Goal: Communication & Community: Answer question/provide support

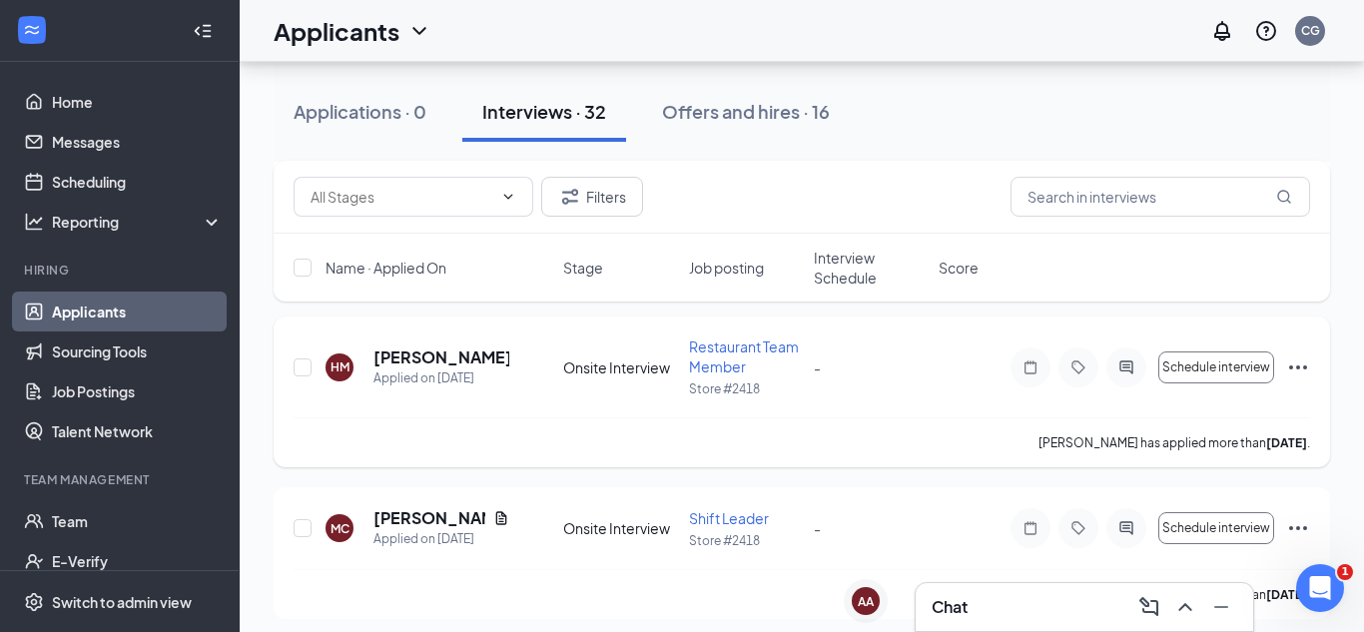
click at [724, 354] on span "Restaurant Team Member" at bounding box center [744, 357] width 110 height 38
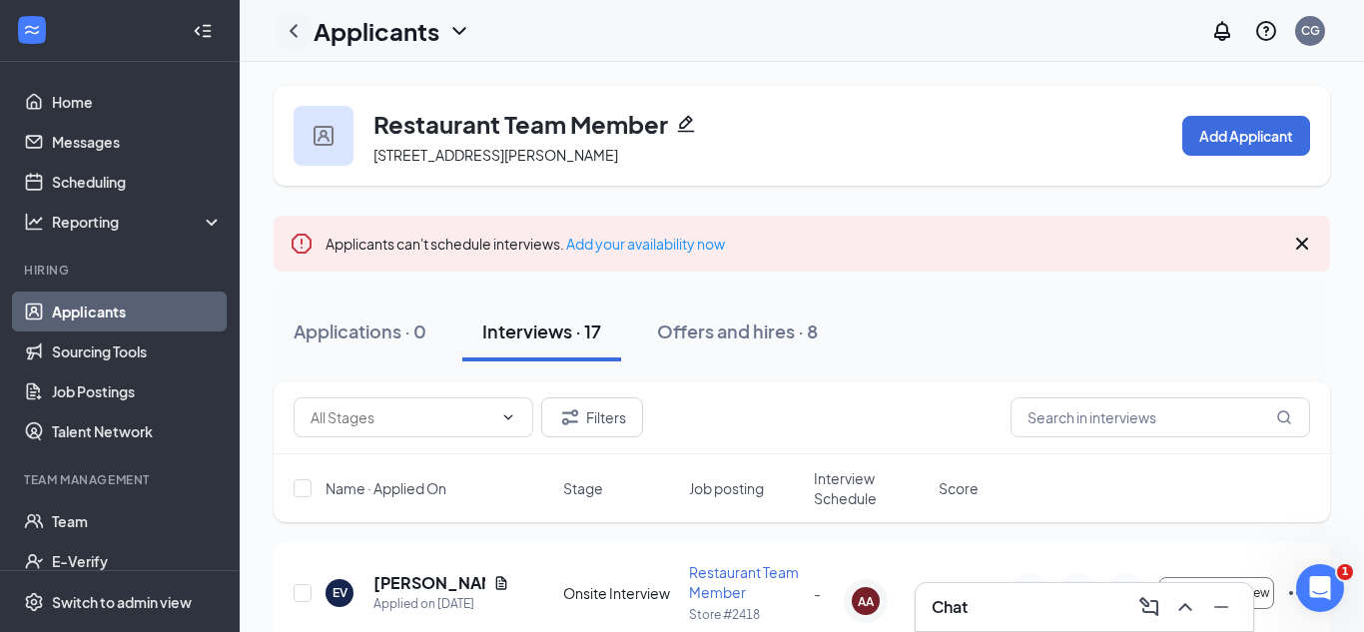
click at [292, 35] on icon "ChevronLeft" at bounding box center [294, 31] width 24 height 24
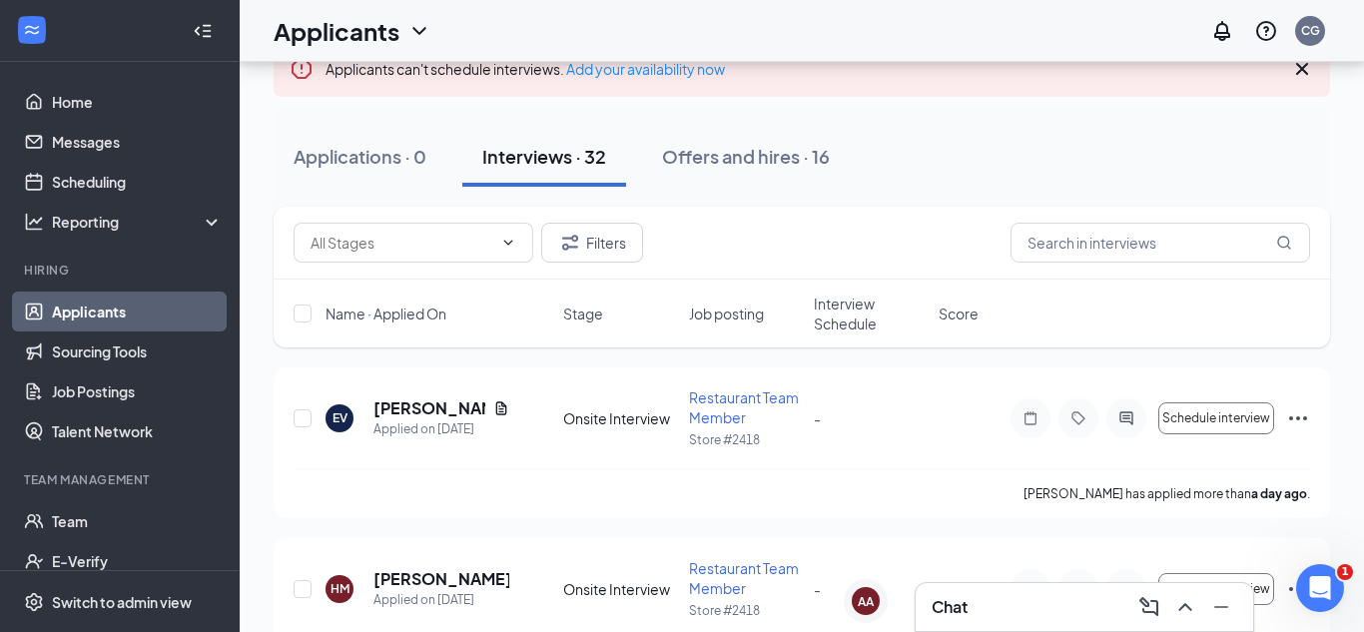
scroll to position [129, 0]
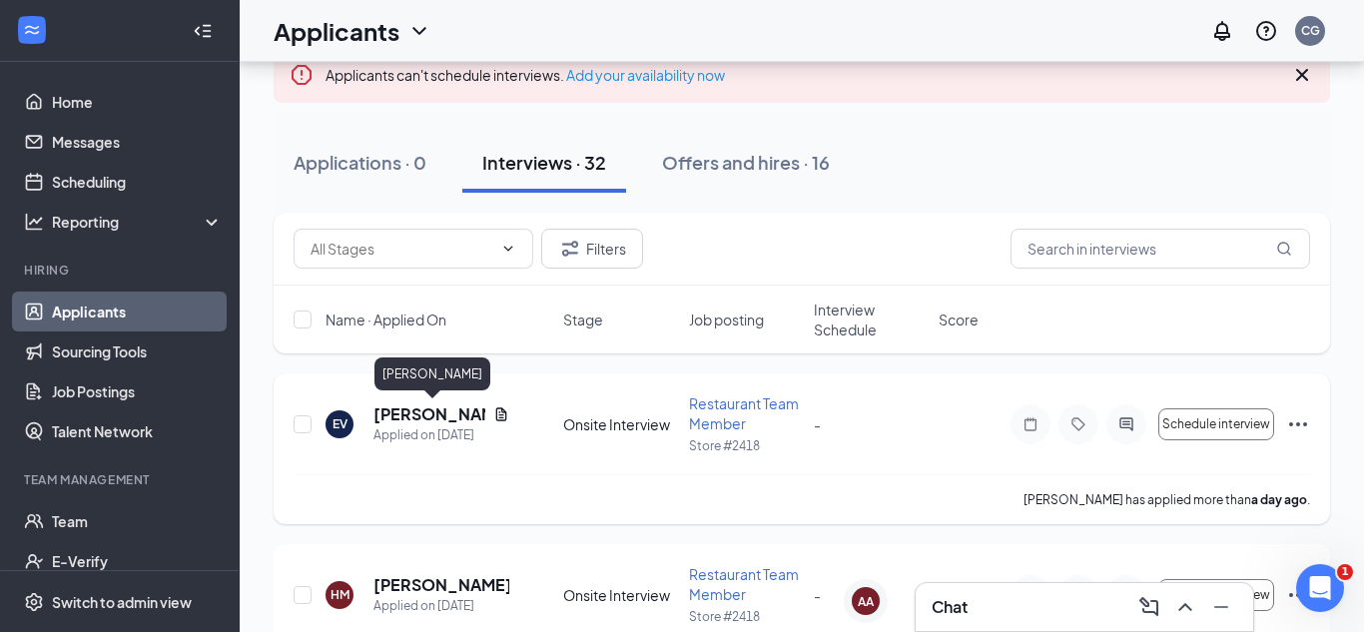
click at [426, 414] on h5 "[PERSON_NAME]" at bounding box center [430, 414] width 112 height 22
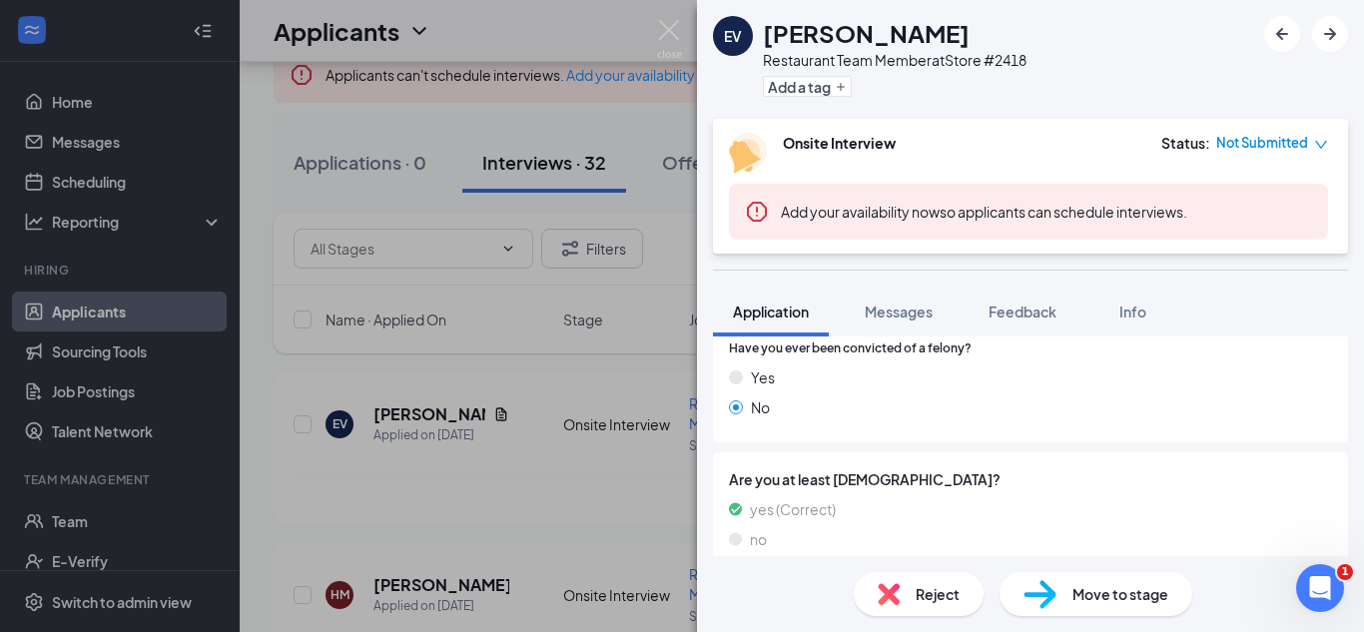
scroll to position [556, 0]
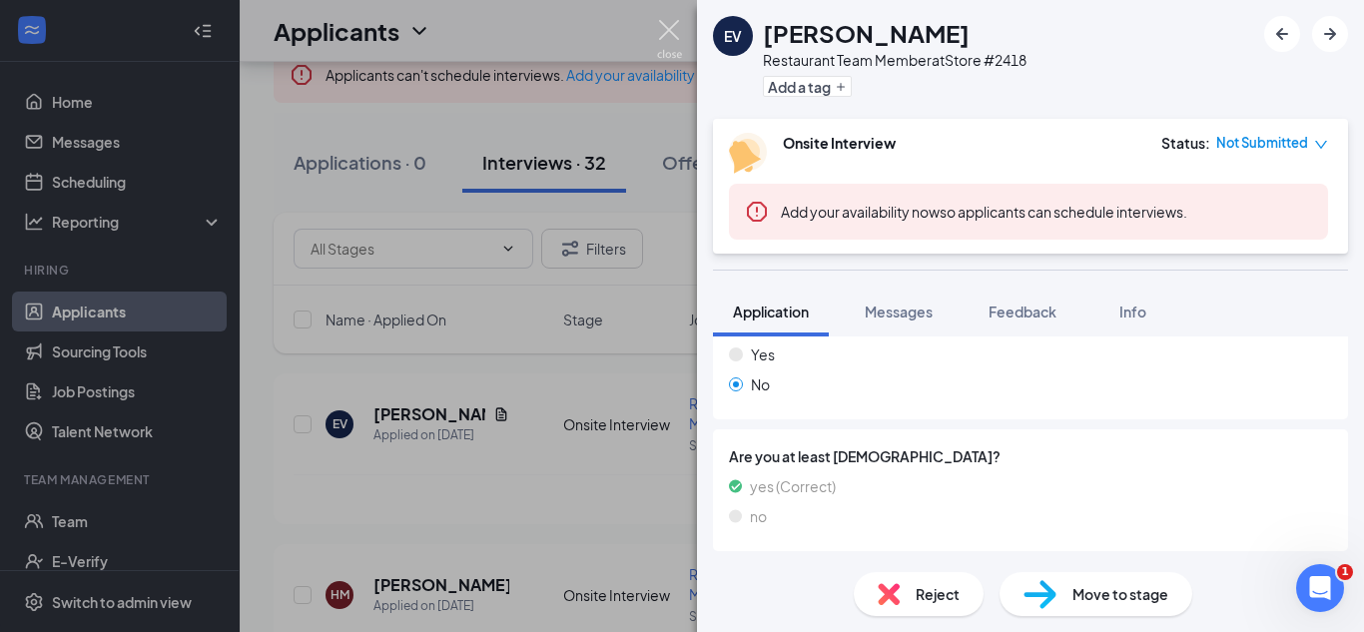
click at [671, 31] on img at bounding box center [669, 39] width 25 height 39
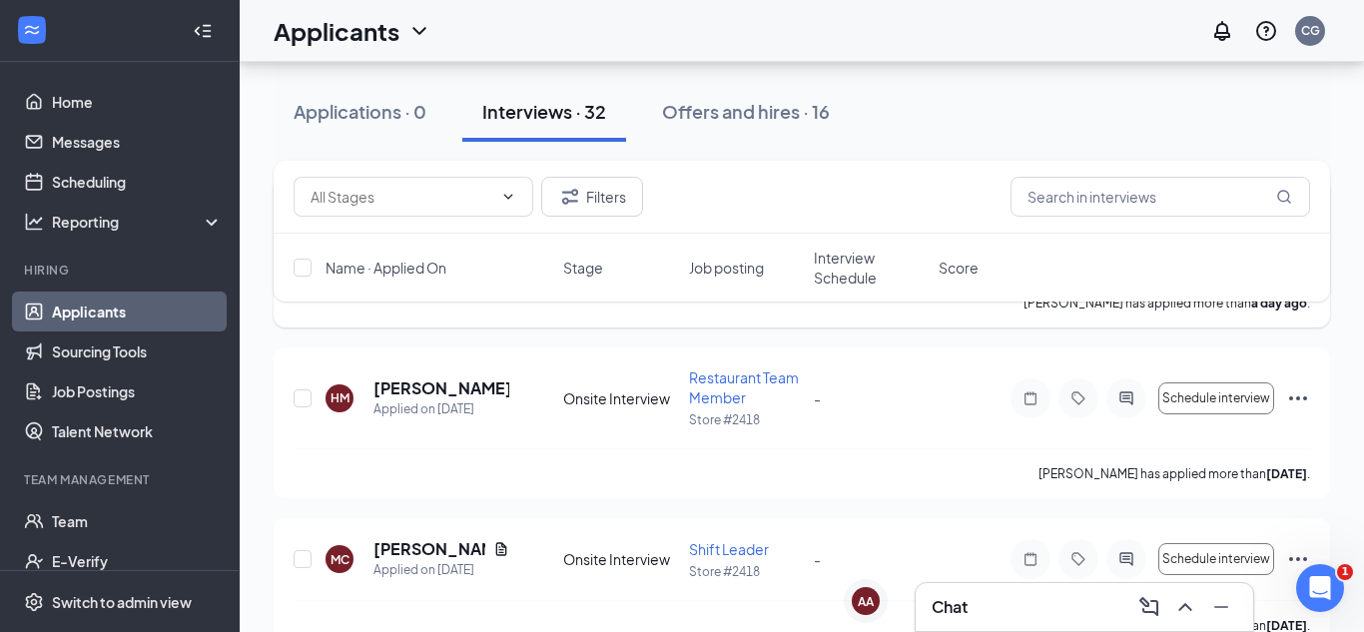
scroll to position [333, 0]
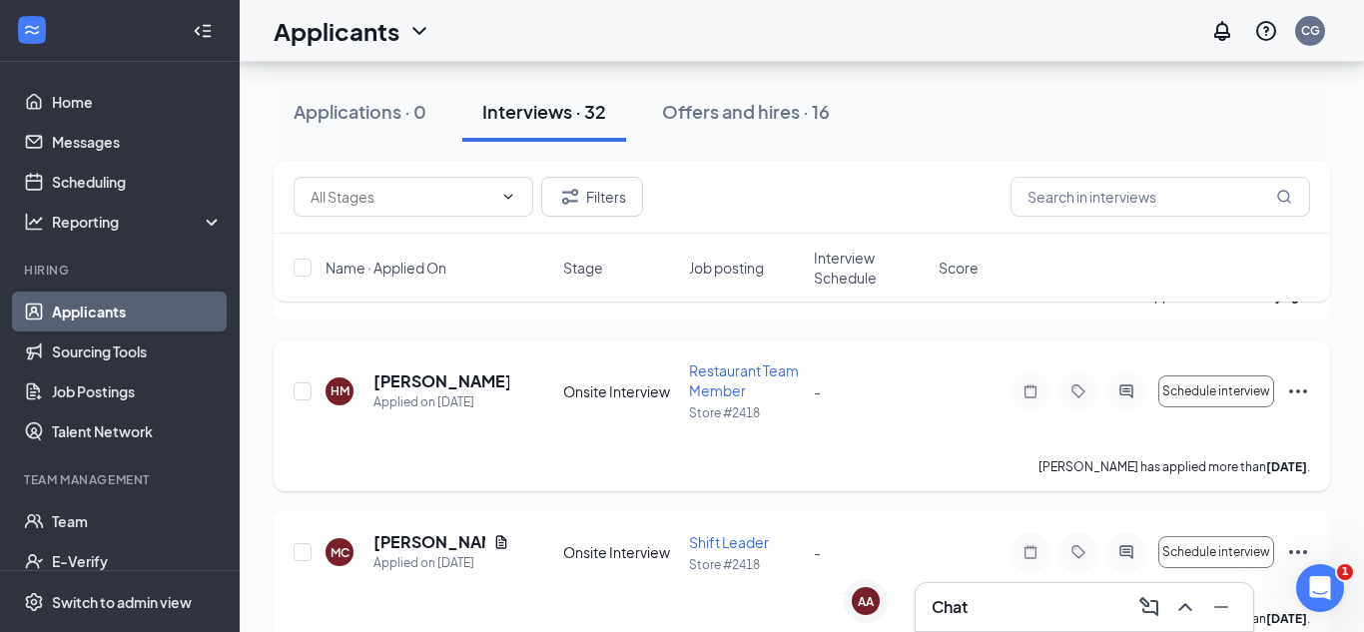
click at [415, 386] on h5 "[PERSON_NAME]" at bounding box center [442, 382] width 136 height 22
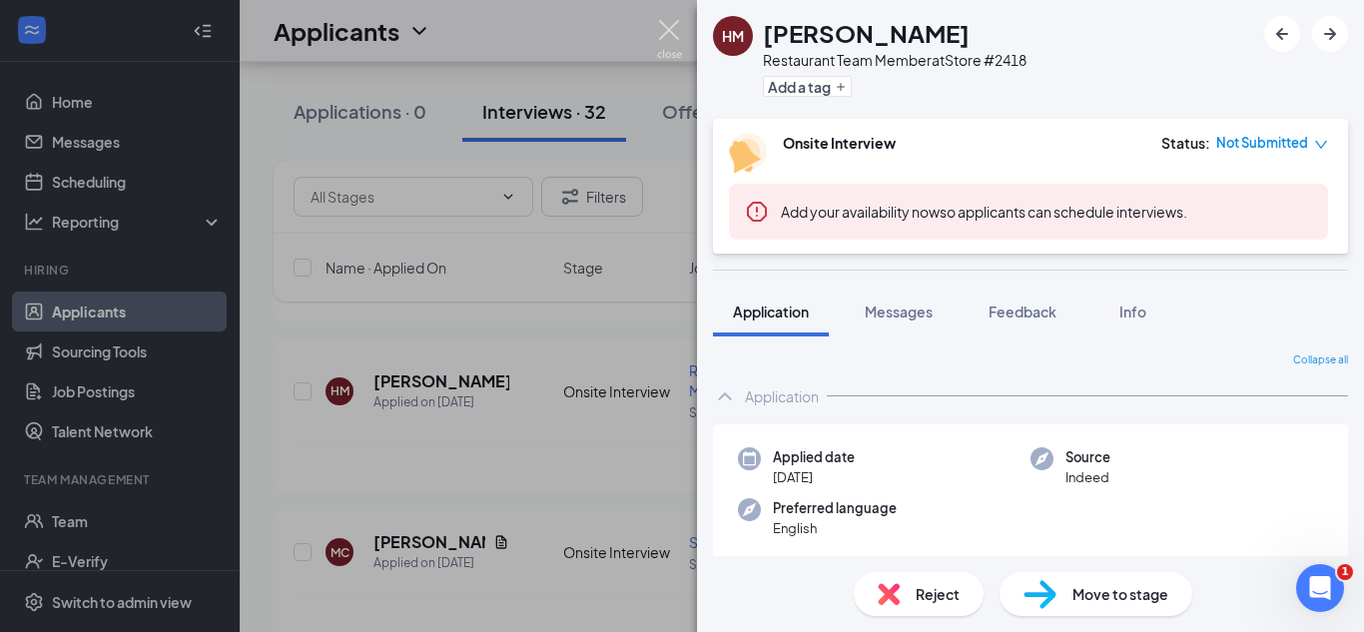
click at [675, 25] on img at bounding box center [669, 39] width 25 height 39
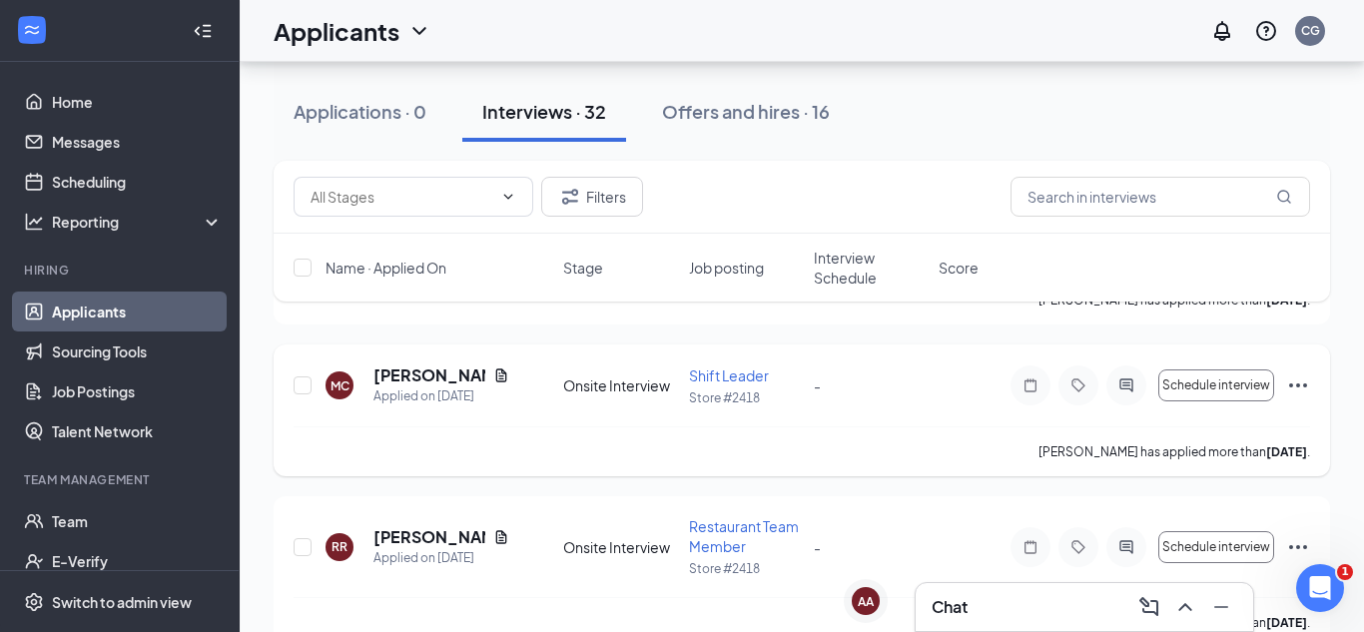
scroll to position [542, 0]
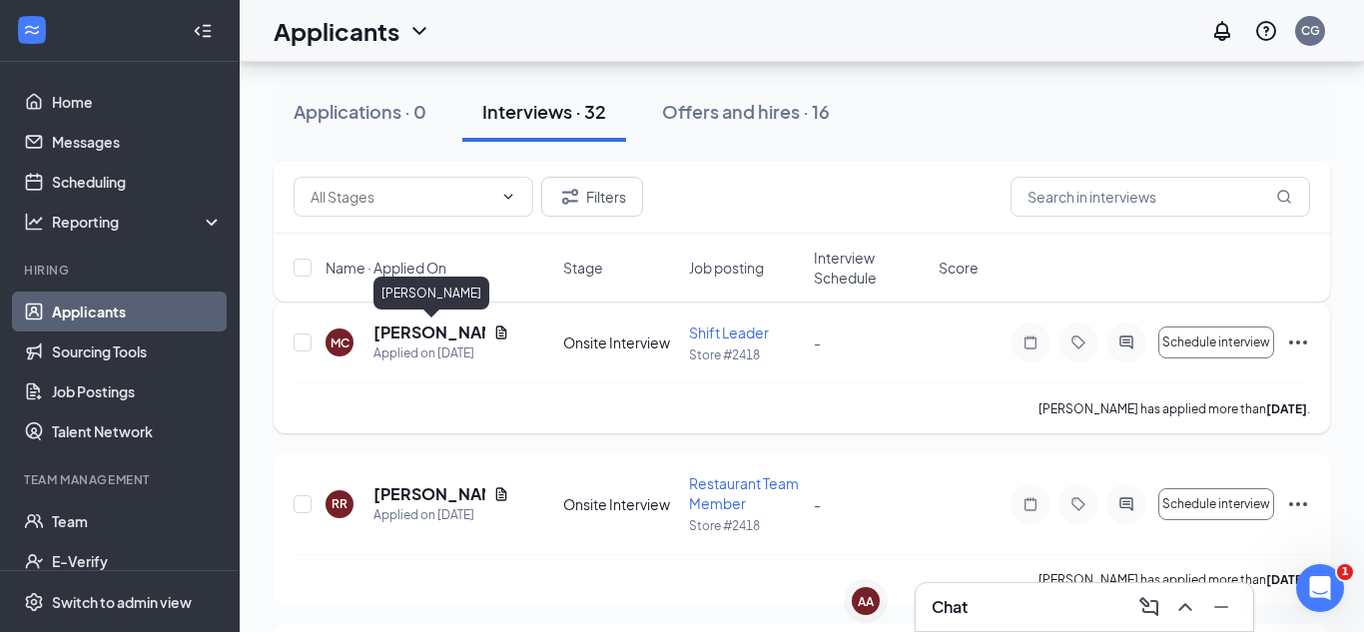
click at [413, 337] on h5 "[PERSON_NAME]" at bounding box center [430, 333] width 112 height 22
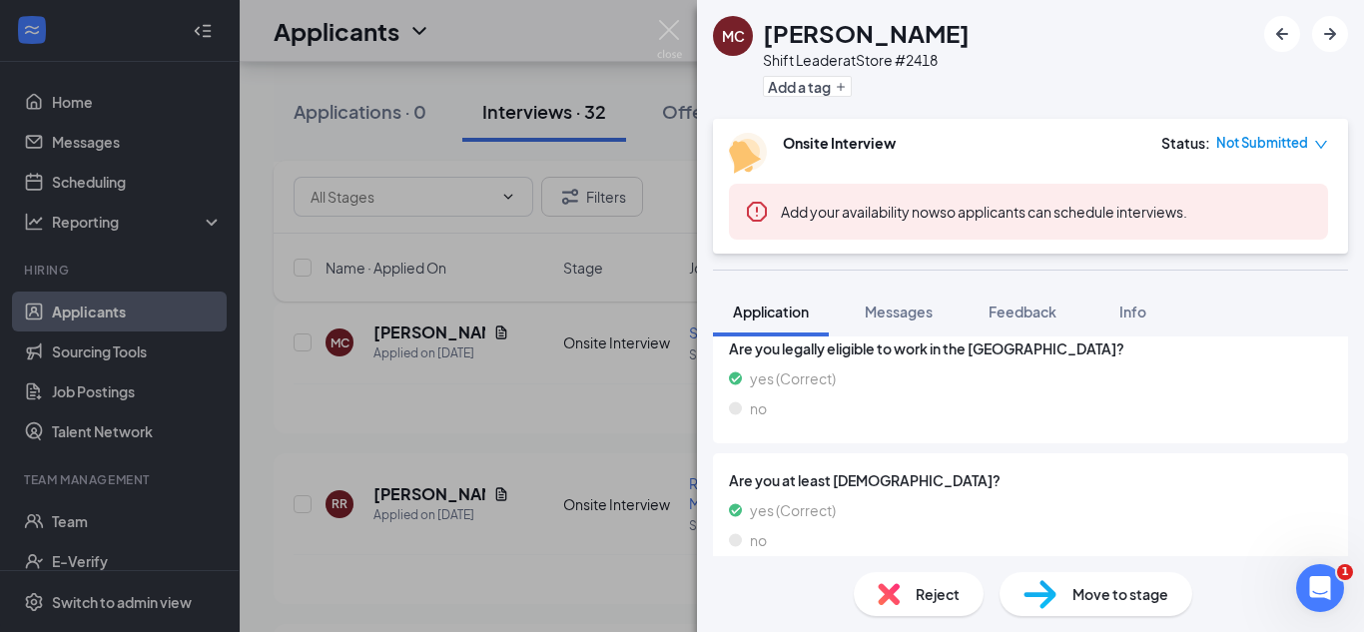
scroll to position [1212, 0]
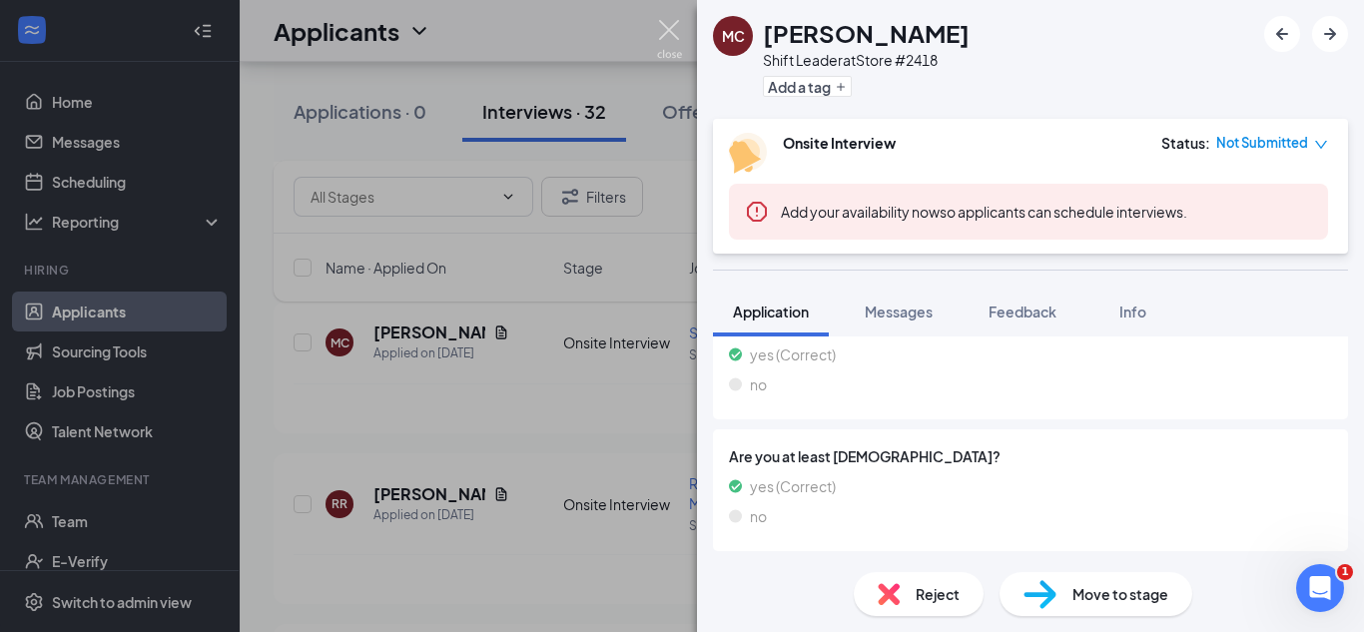
click at [678, 24] on img at bounding box center [669, 39] width 25 height 39
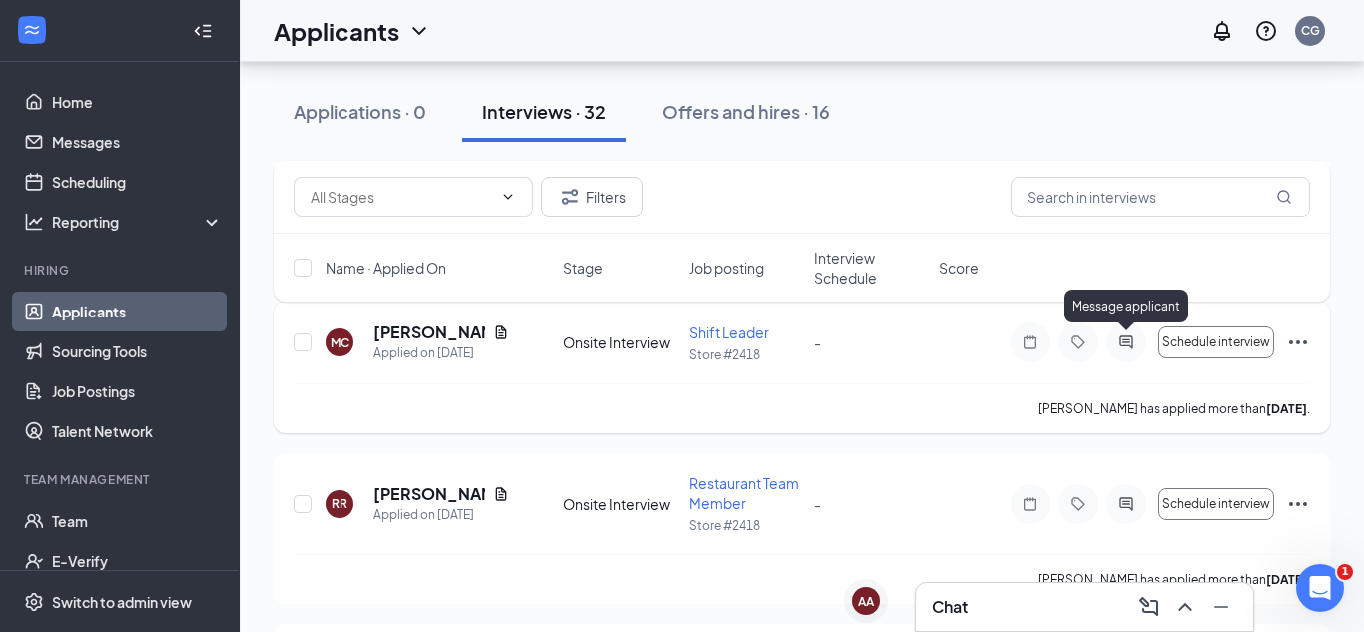
click at [1127, 346] on icon "ActiveChat" at bounding box center [1126, 342] width 13 height 13
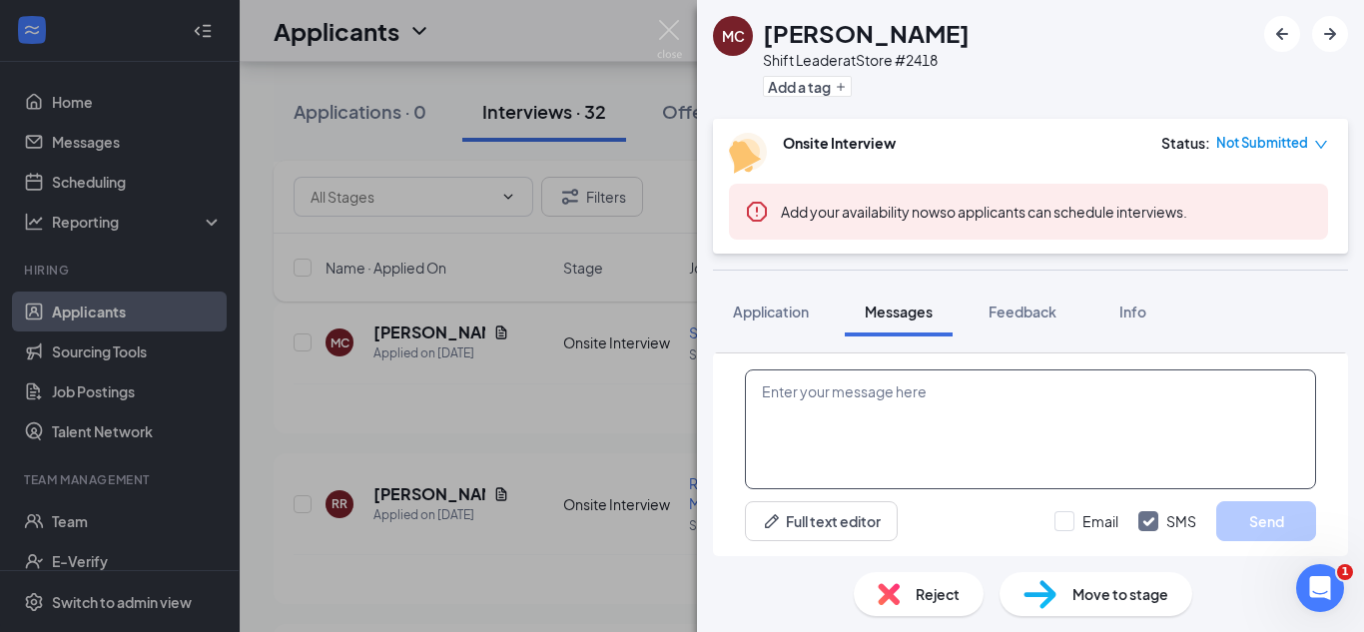
click at [797, 390] on textarea at bounding box center [1030, 430] width 571 height 120
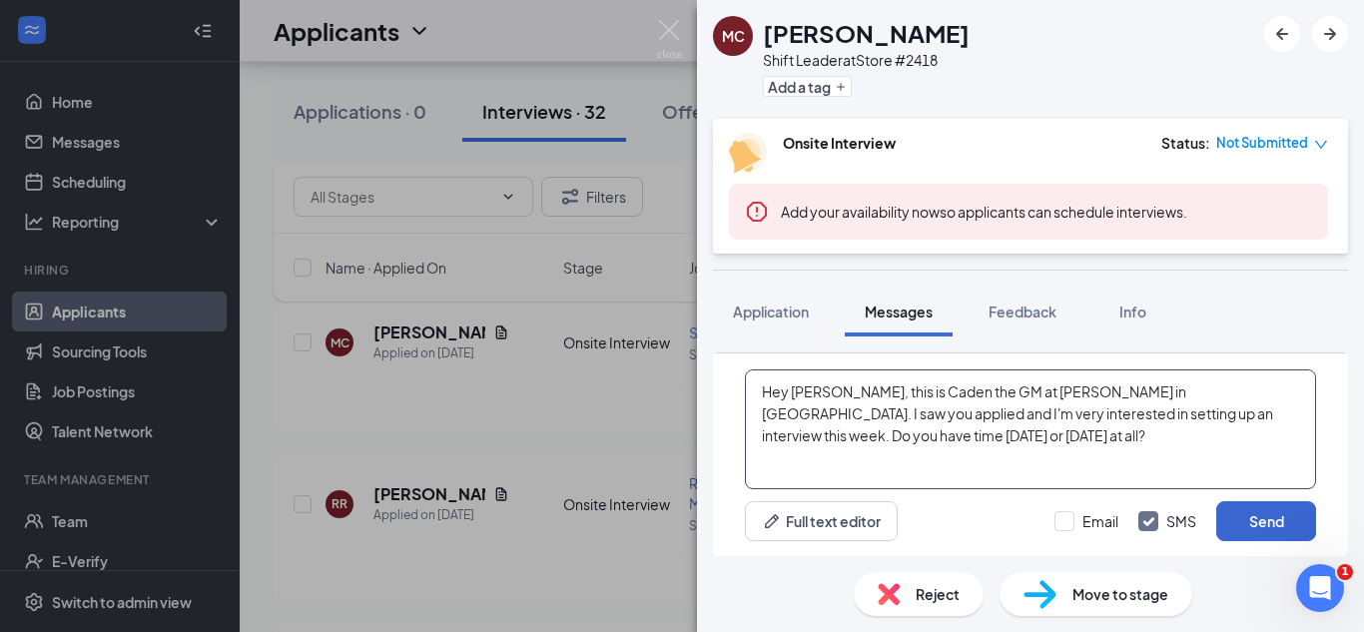
type textarea "Hey [PERSON_NAME], this is Caden the GM at [PERSON_NAME] in [GEOGRAPHIC_DATA]. …"
click at [1244, 507] on button "Send" at bounding box center [1266, 521] width 100 height 40
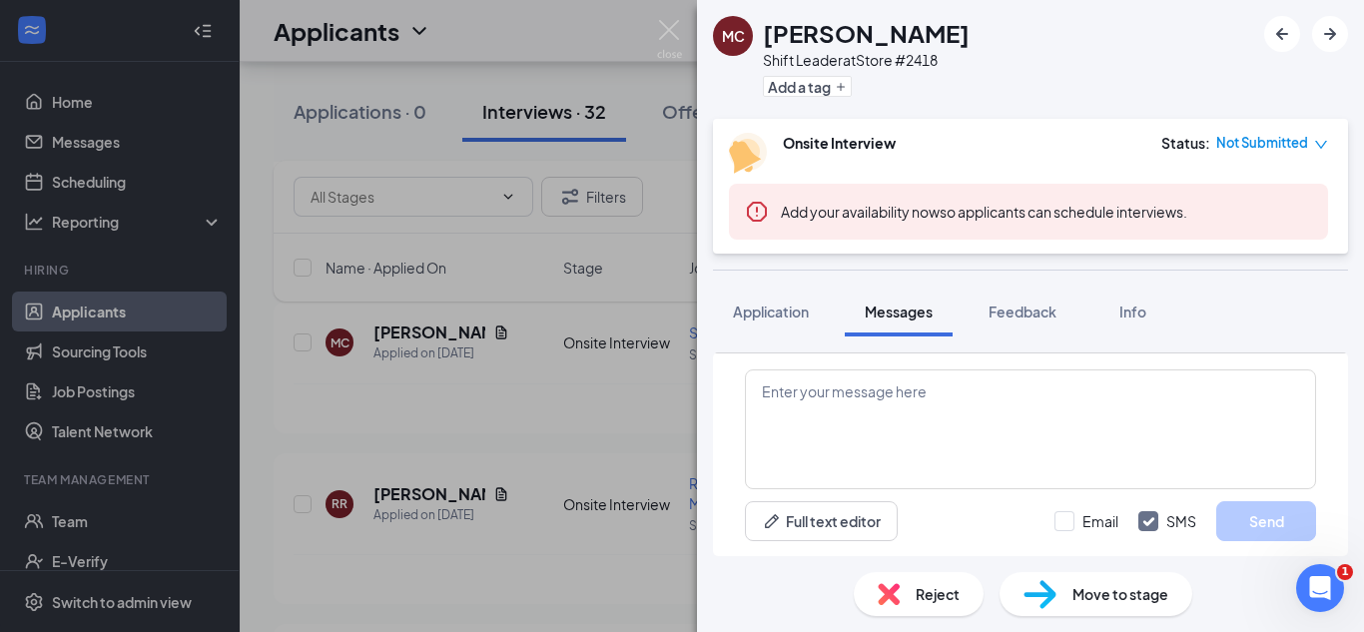
scroll to position [699, 0]
click at [763, 287] on button "Application" at bounding box center [771, 312] width 116 height 50
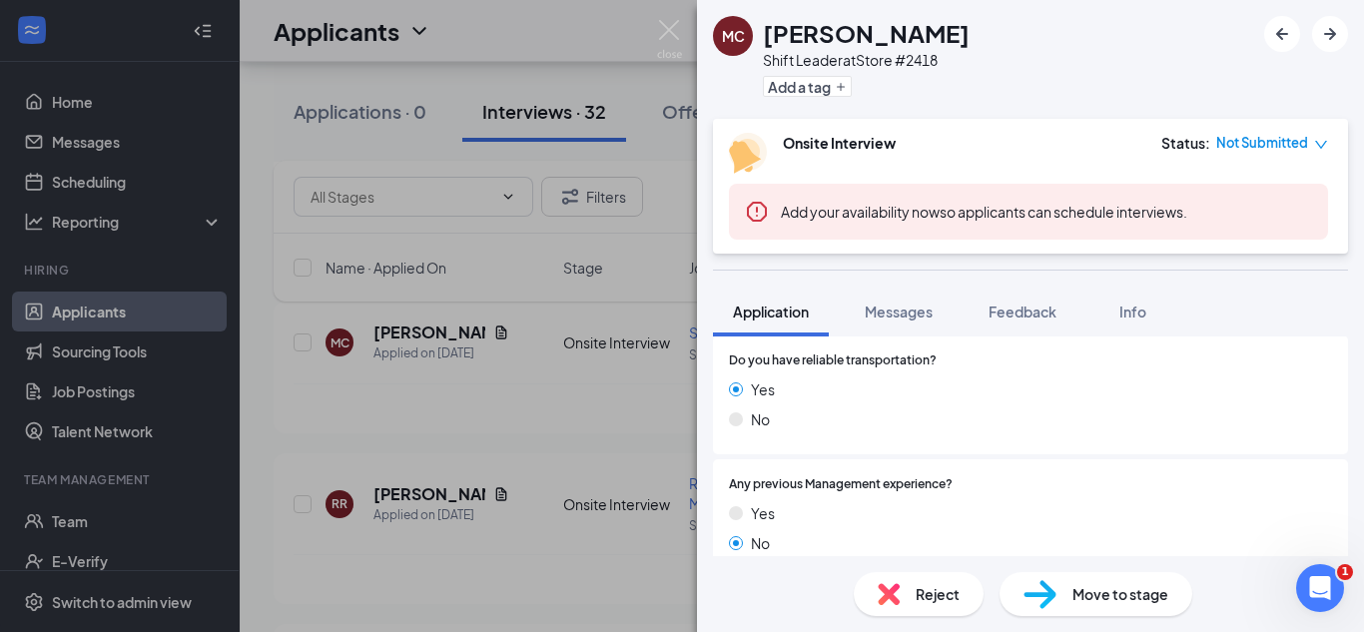
scroll to position [386, 0]
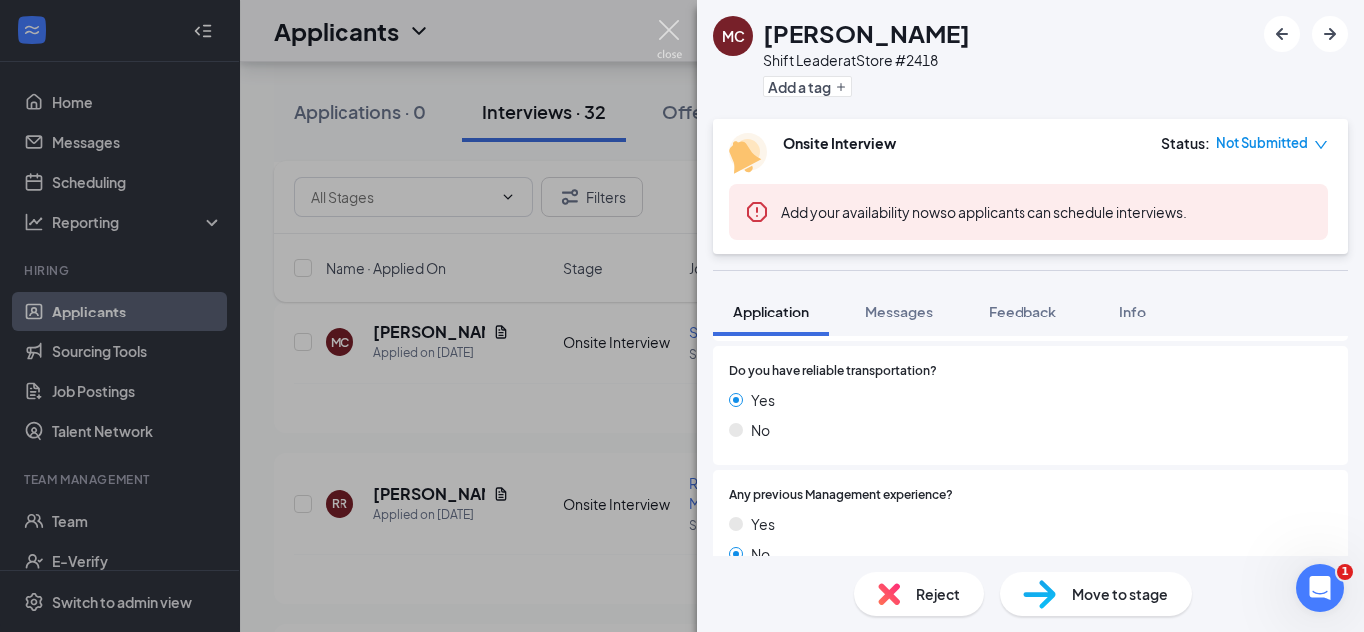
click at [665, 35] on img at bounding box center [669, 39] width 25 height 39
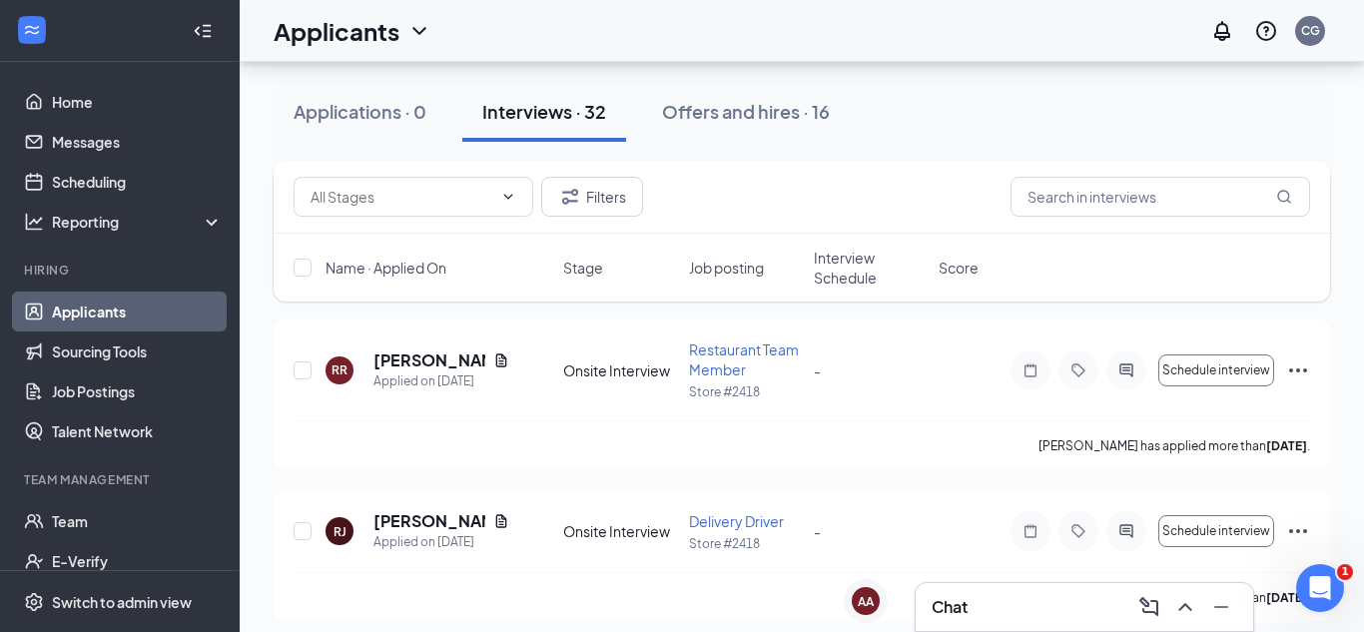
scroll to position [647, 0]
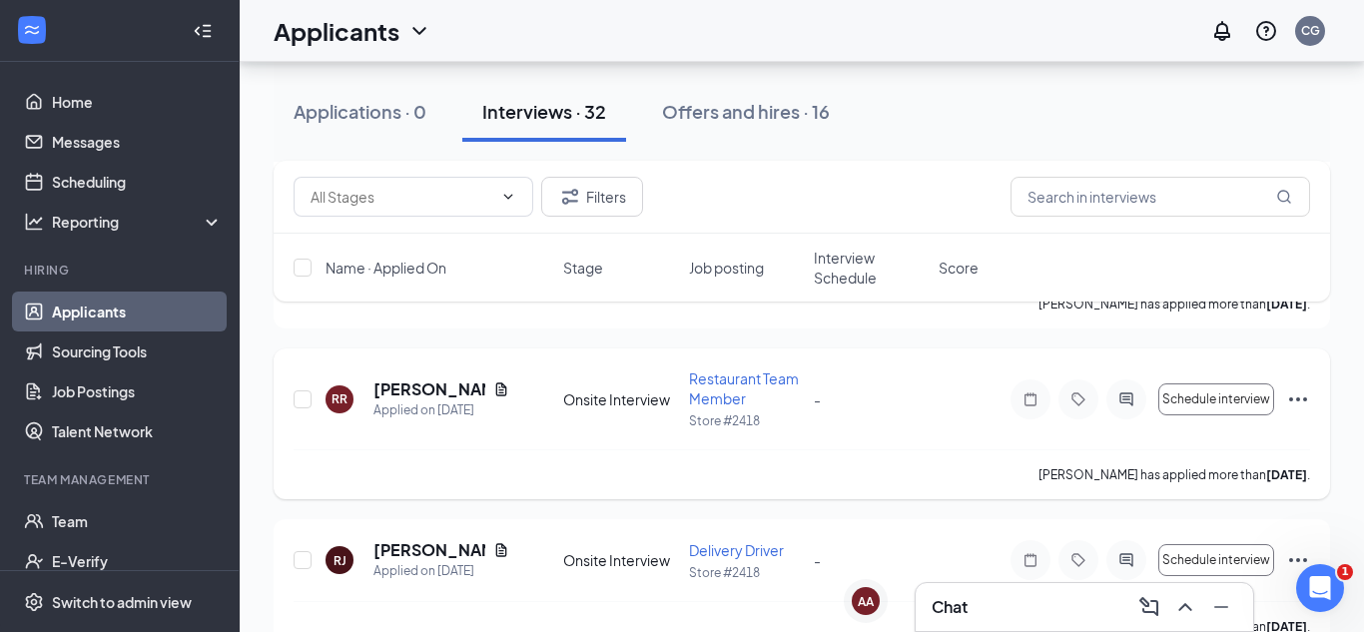
click at [1291, 403] on icon "Ellipses" at bounding box center [1298, 399] width 24 height 24
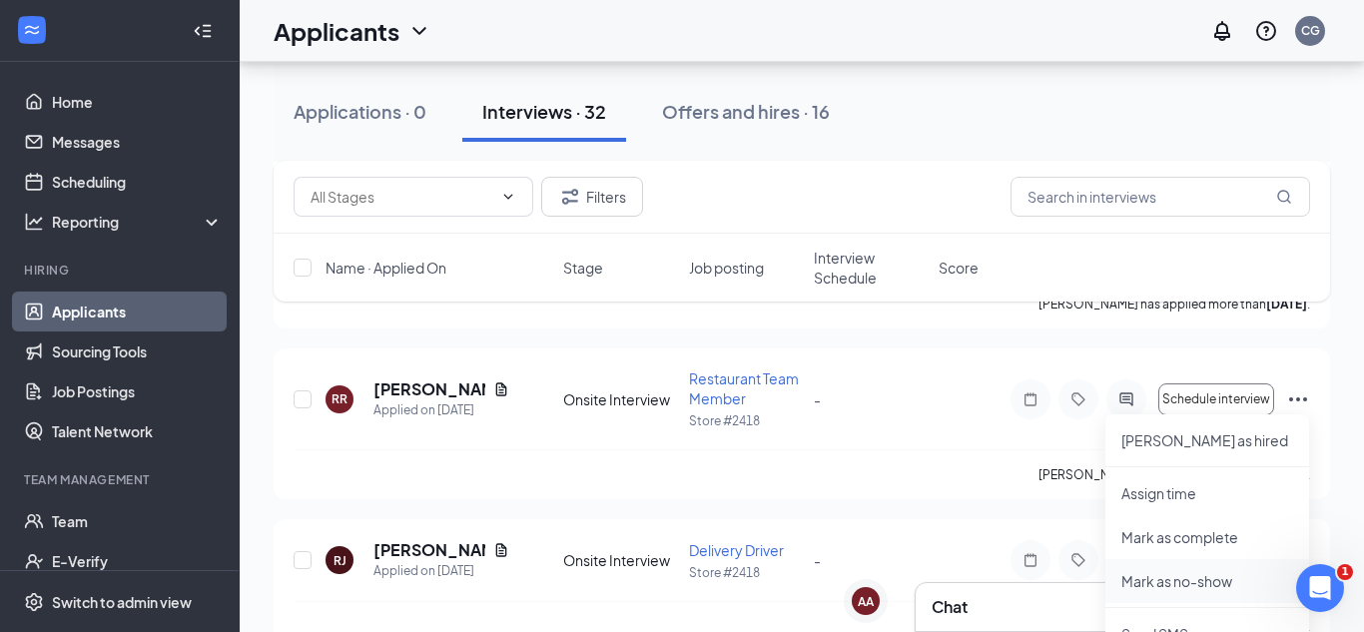
click at [1194, 583] on p "Mark as no-show" at bounding box center [1208, 581] width 172 height 20
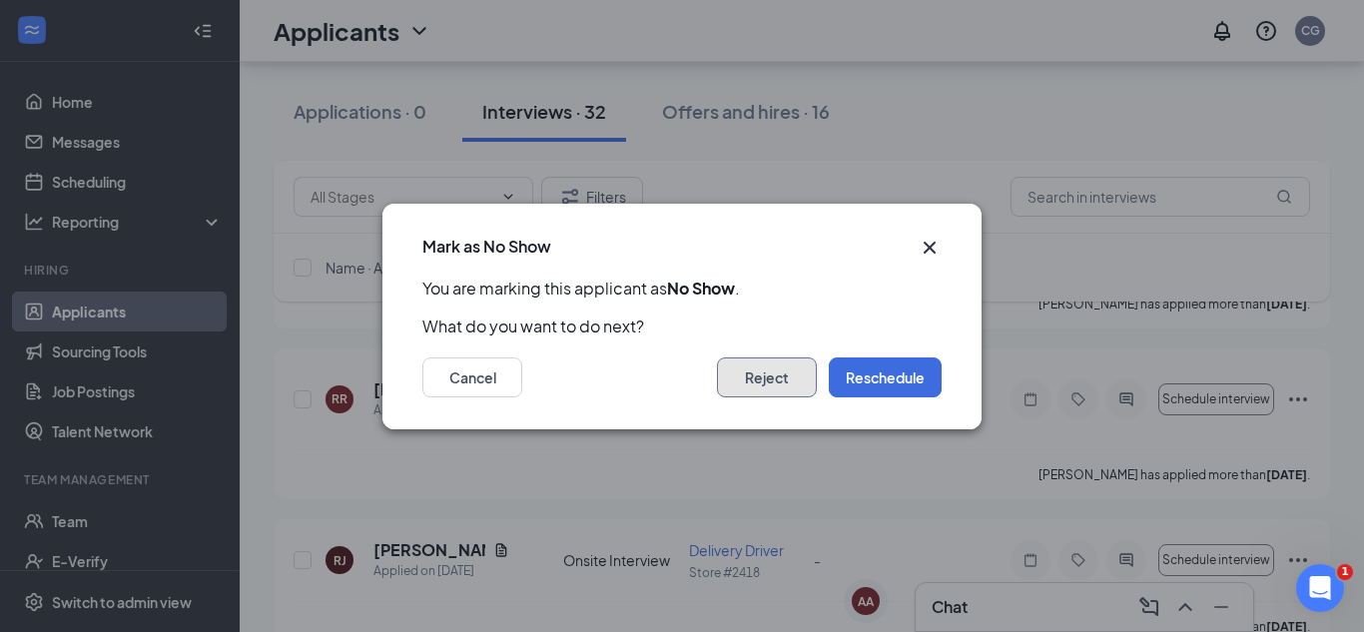
click at [794, 366] on button "Reject" at bounding box center [767, 378] width 100 height 40
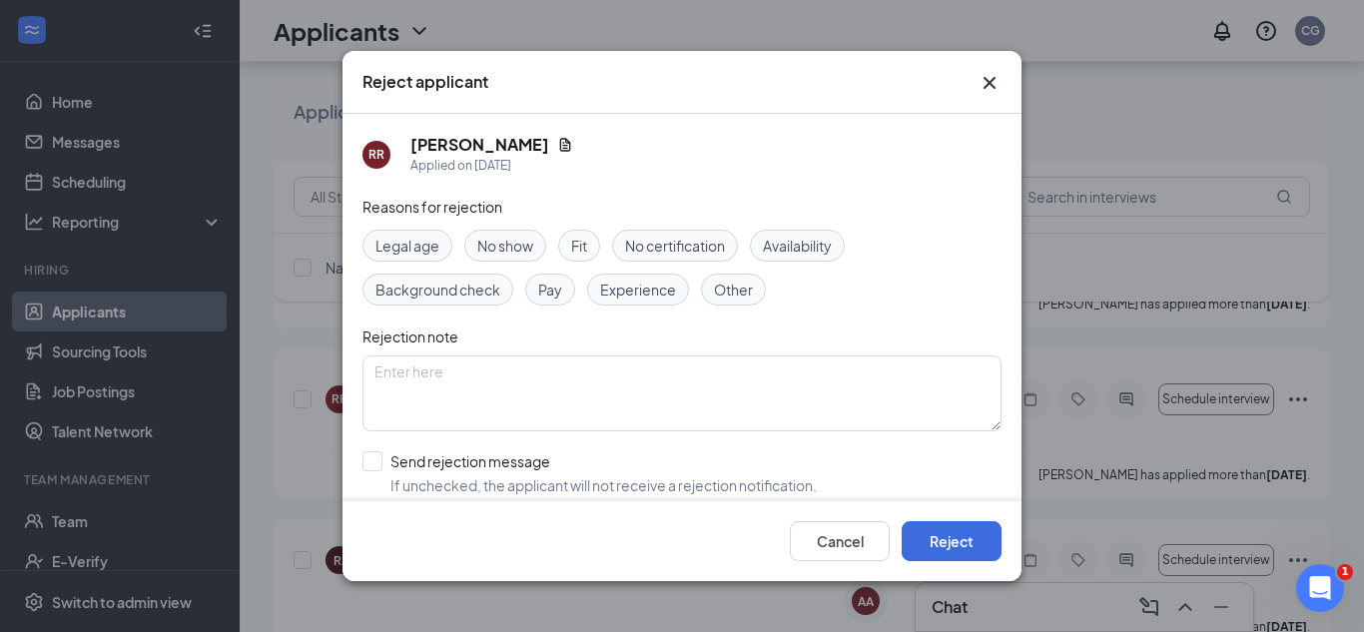
click at [496, 238] on span "No show" at bounding box center [505, 246] width 56 height 22
click at [920, 544] on button "Reject" at bounding box center [952, 541] width 100 height 40
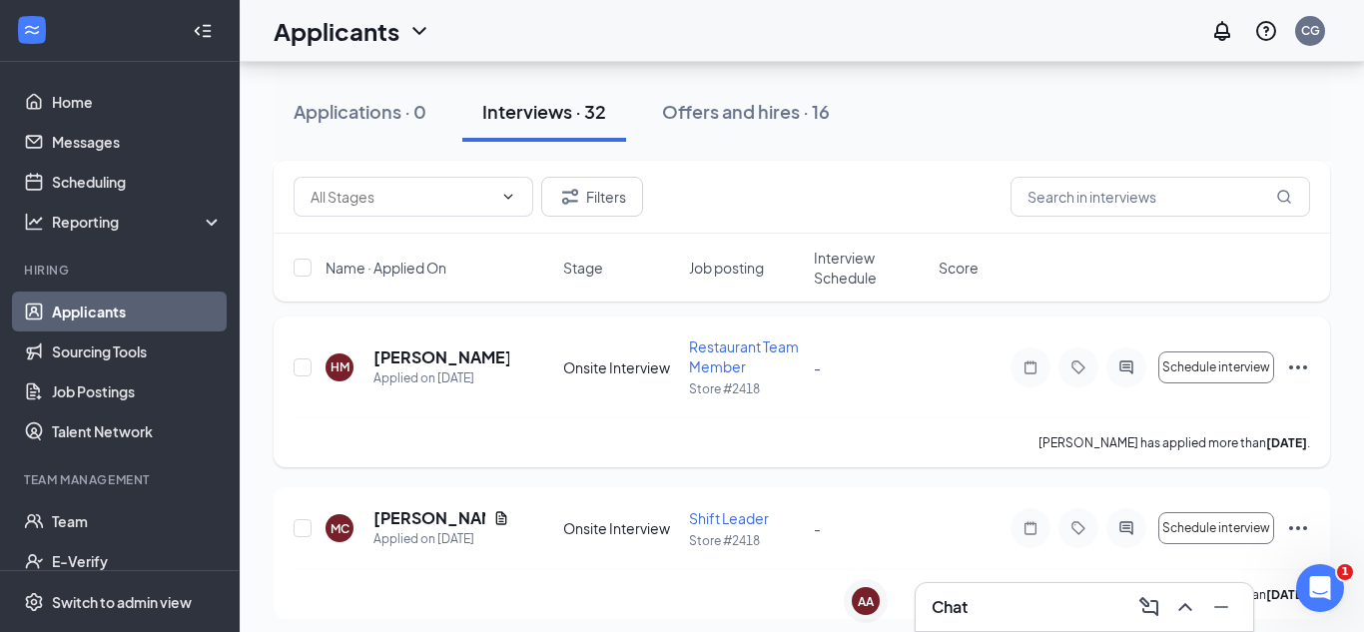
scroll to position [358, 0]
click at [414, 363] on h5 "[PERSON_NAME]" at bounding box center [442, 357] width 136 height 22
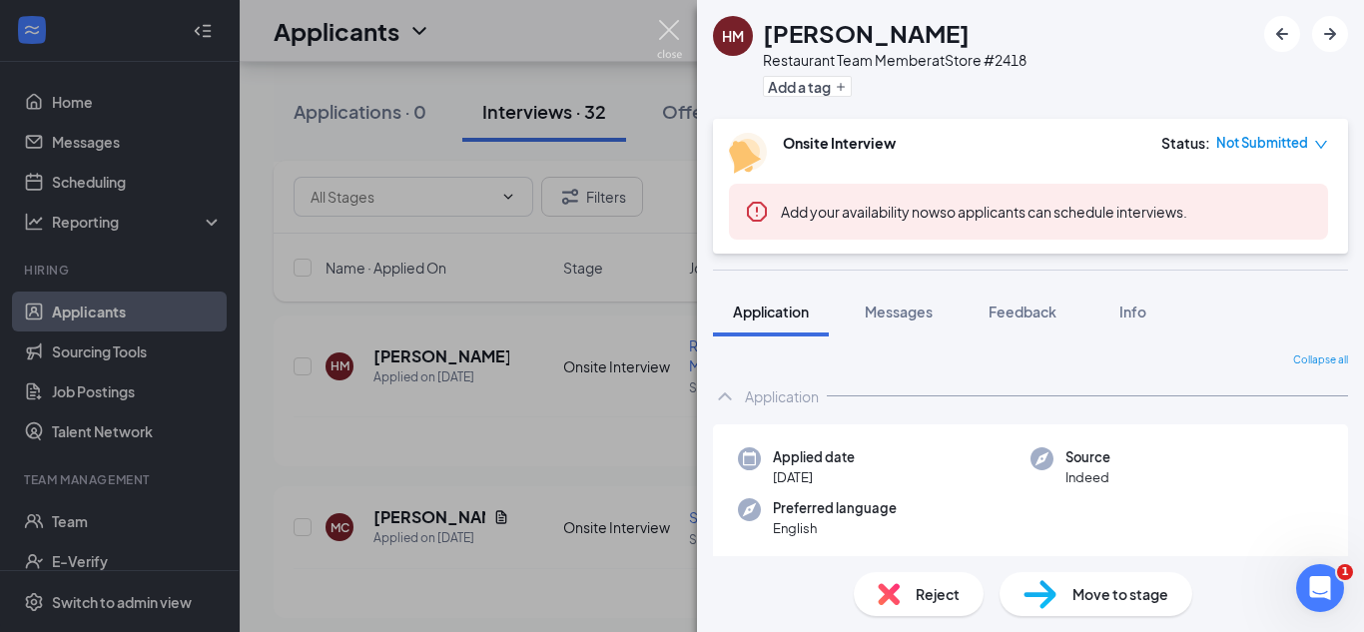
click at [670, 36] on img at bounding box center [669, 39] width 25 height 39
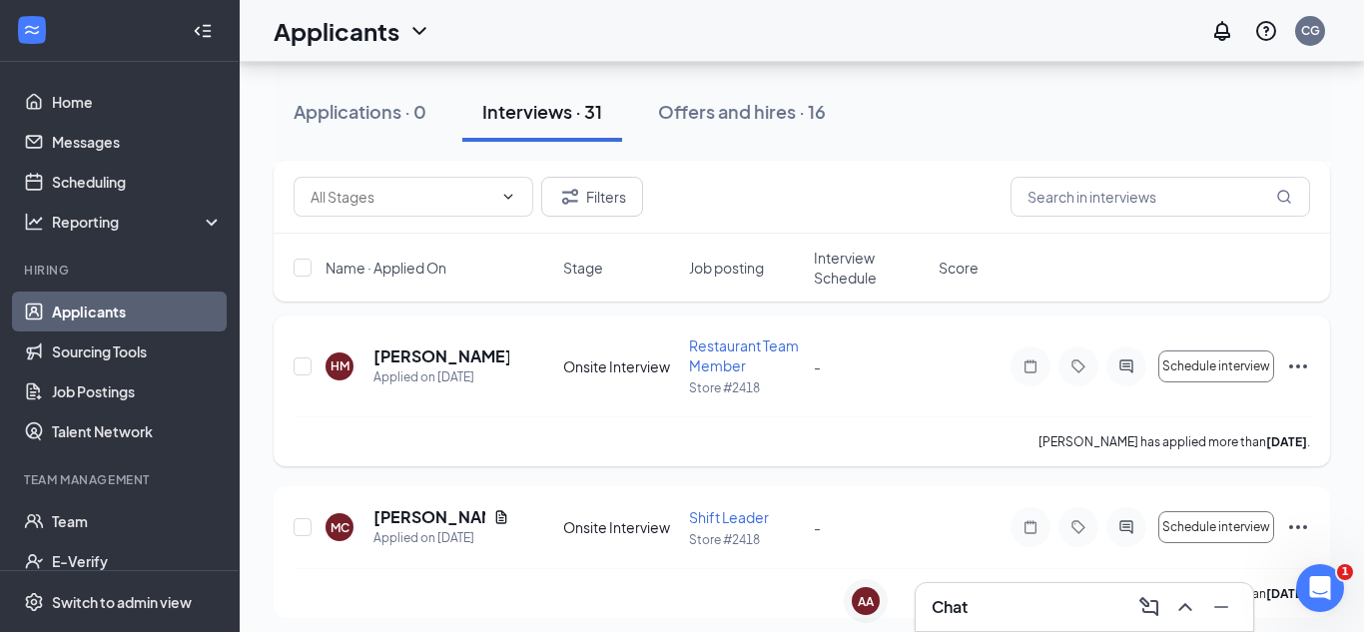
click at [1127, 355] on div at bounding box center [1127, 367] width 40 height 40
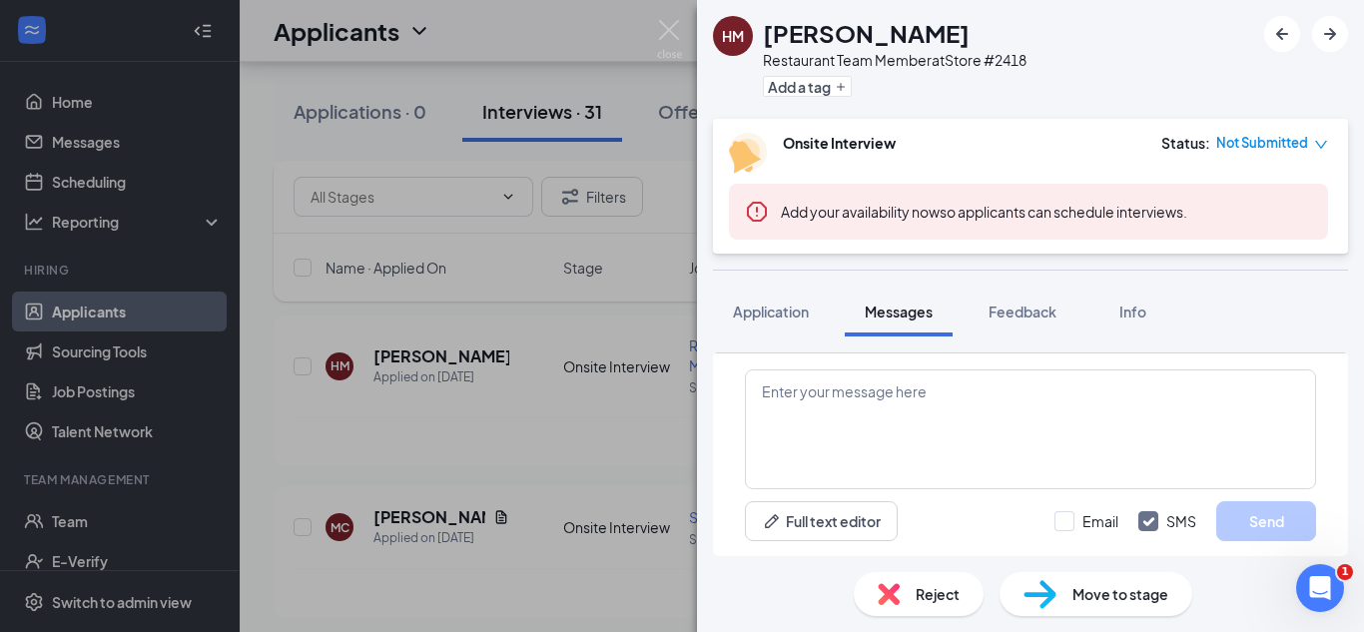
scroll to position [505, 0]
click at [672, 31] on img at bounding box center [669, 39] width 25 height 39
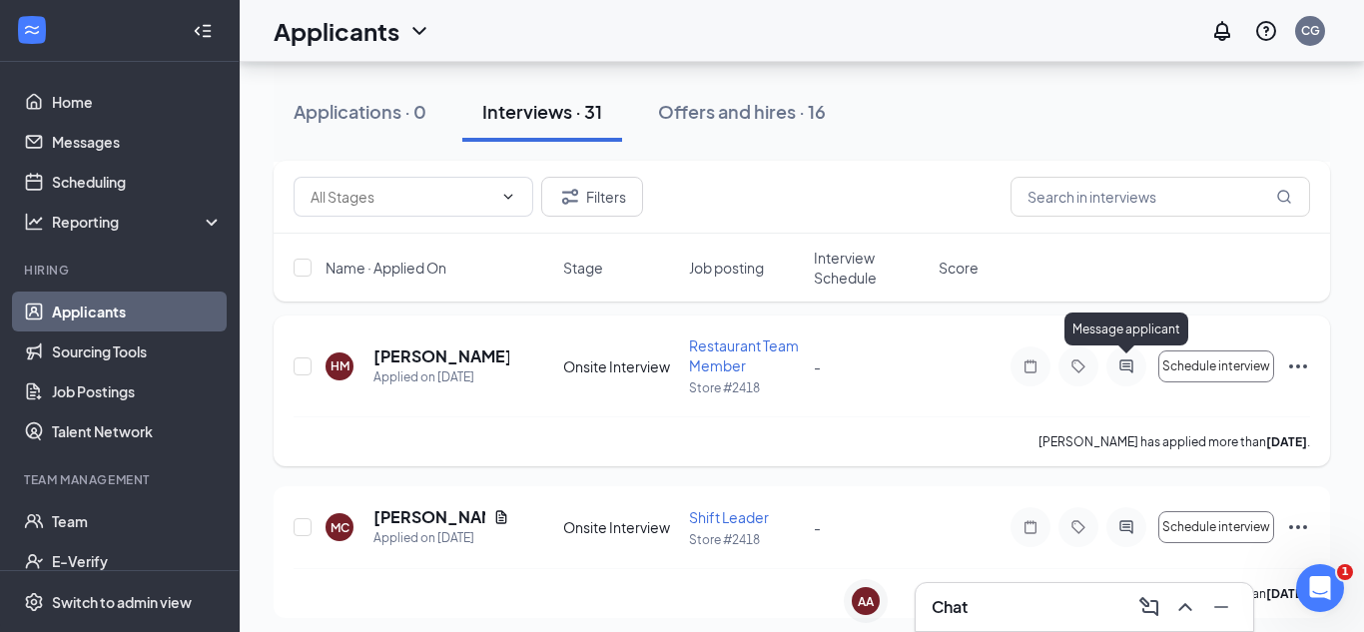
click at [1118, 370] on icon "ActiveChat" at bounding box center [1127, 367] width 24 height 16
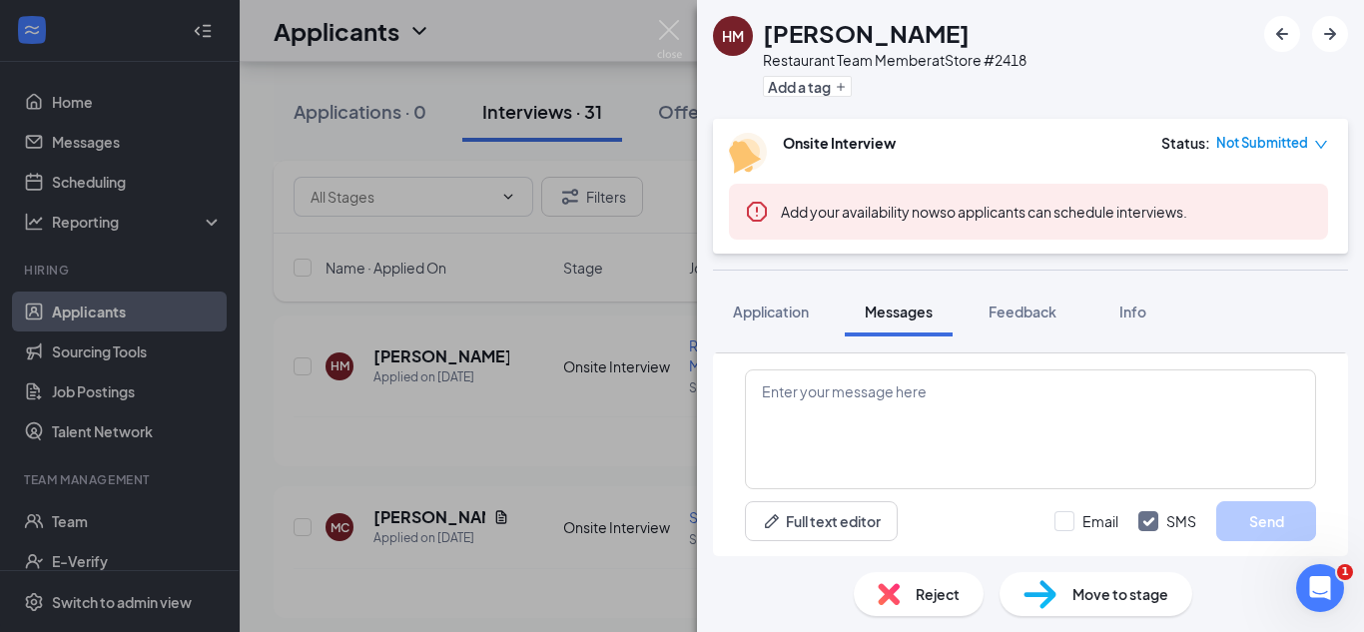
scroll to position [505, 0]
click at [789, 380] on textarea at bounding box center [1030, 430] width 571 height 120
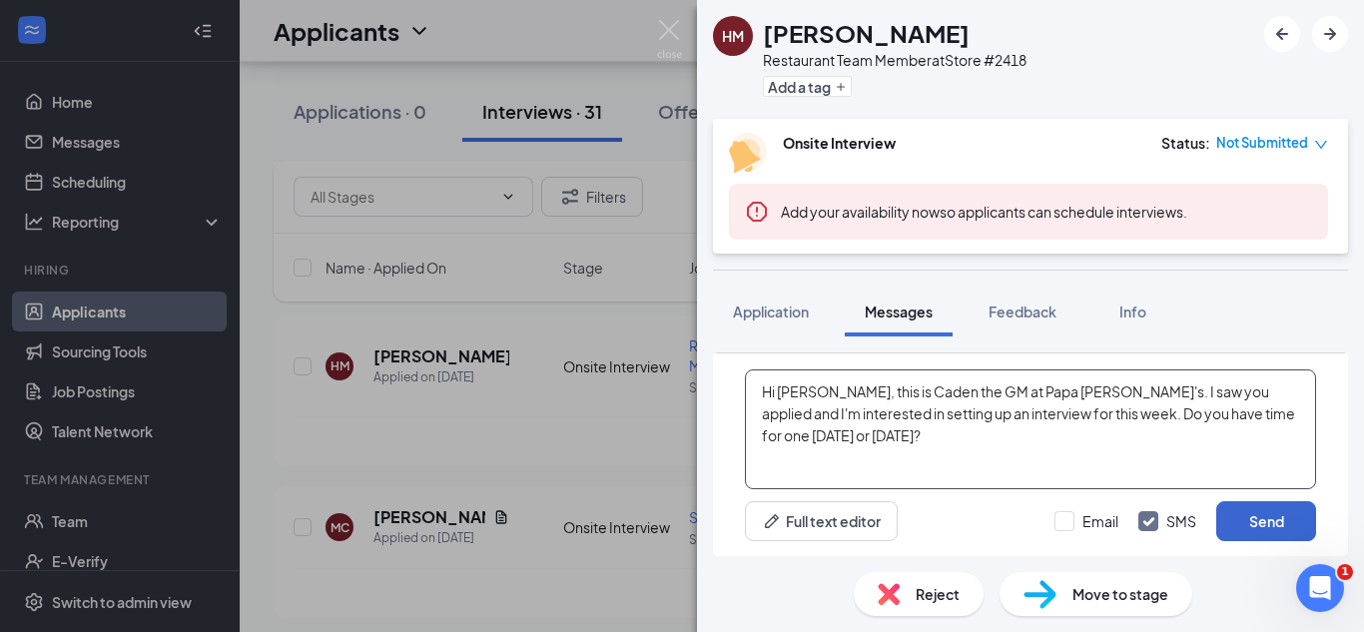
type textarea "Hi [PERSON_NAME], this is Caden the GM at Papa [PERSON_NAME]'s. I saw you appli…"
click at [1258, 518] on button "Send" at bounding box center [1266, 521] width 100 height 40
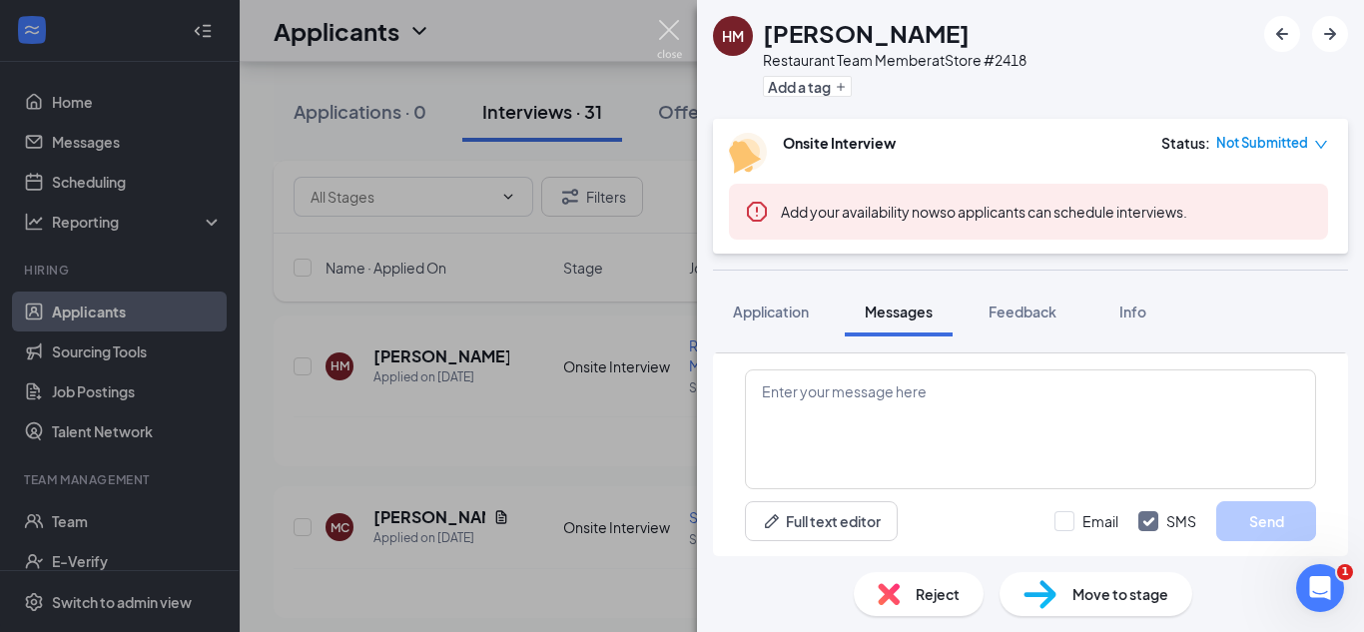
scroll to position [699, 0]
click at [667, 42] on img at bounding box center [669, 39] width 25 height 39
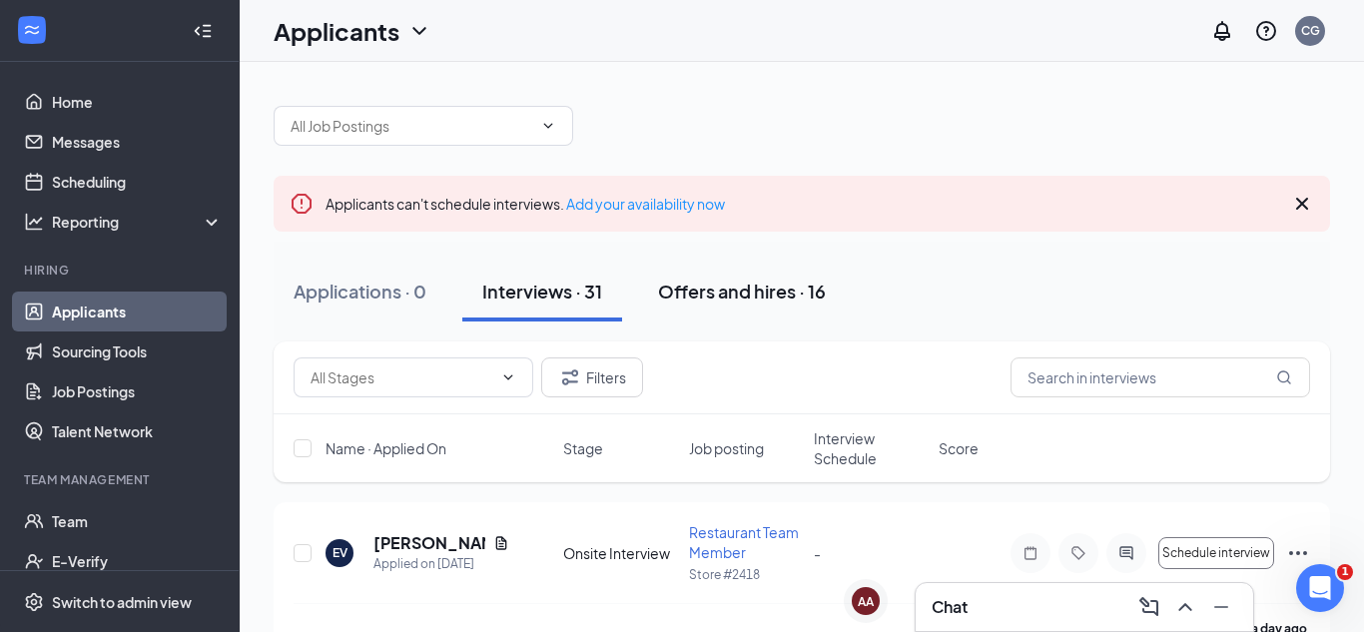
click at [732, 288] on div "Offers and hires · 16" at bounding box center [742, 291] width 168 height 25
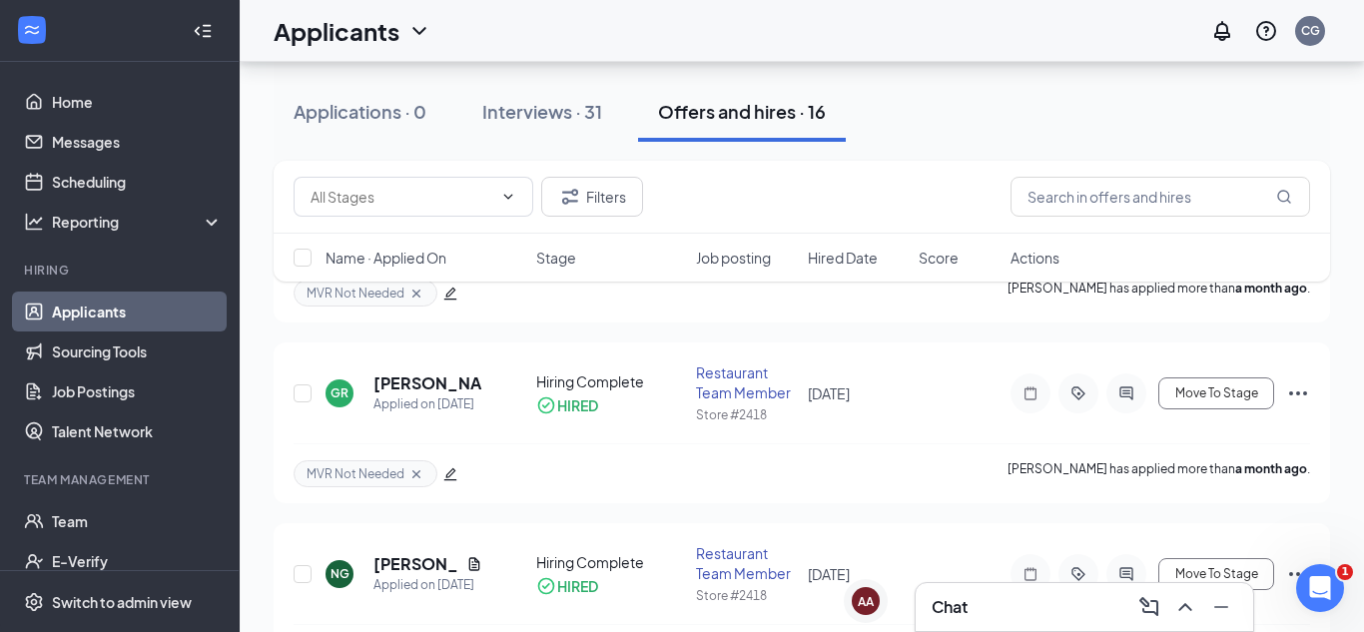
scroll to position [1174, 0]
click at [1302, 389] on icon "Ellipses" at bounding box center [1298, 392] width 24 height 24
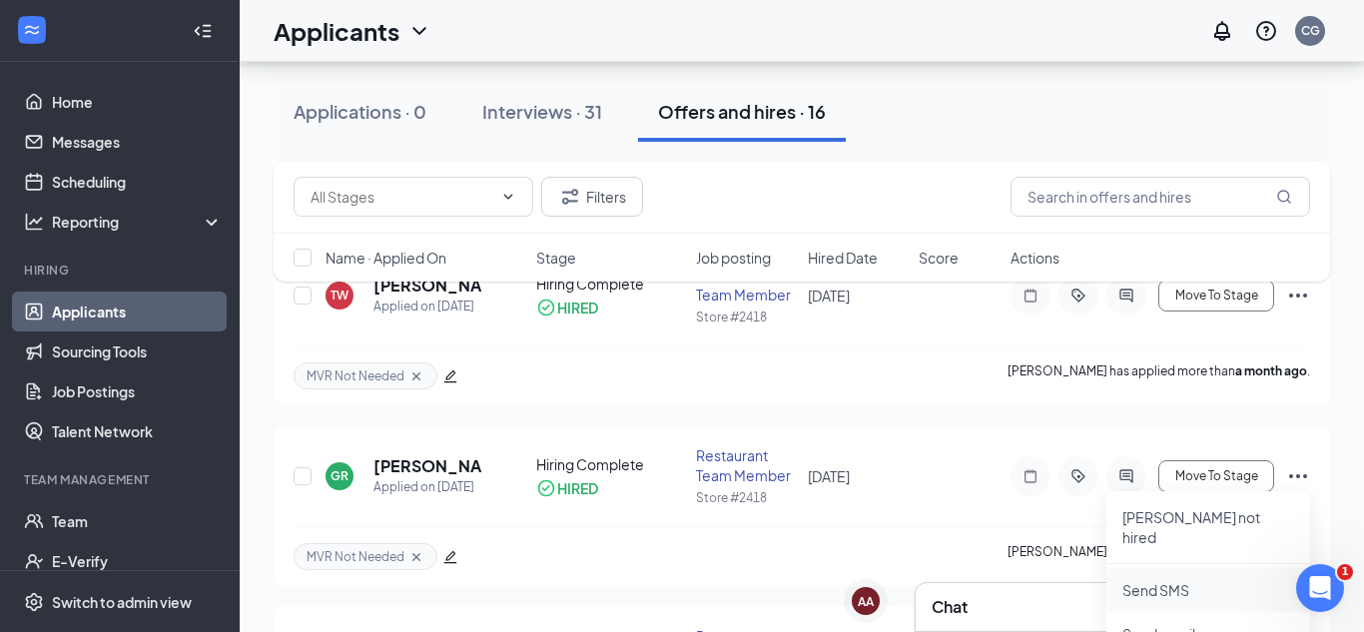
scroll to position [1088, 0]
click at [876, 449] on div "GR [PERSON_NAME] Applied on [DATE] Hiring Complete HIRED Restaurant Team Member…" at bounding box center [802, 488] width 1017 height 81
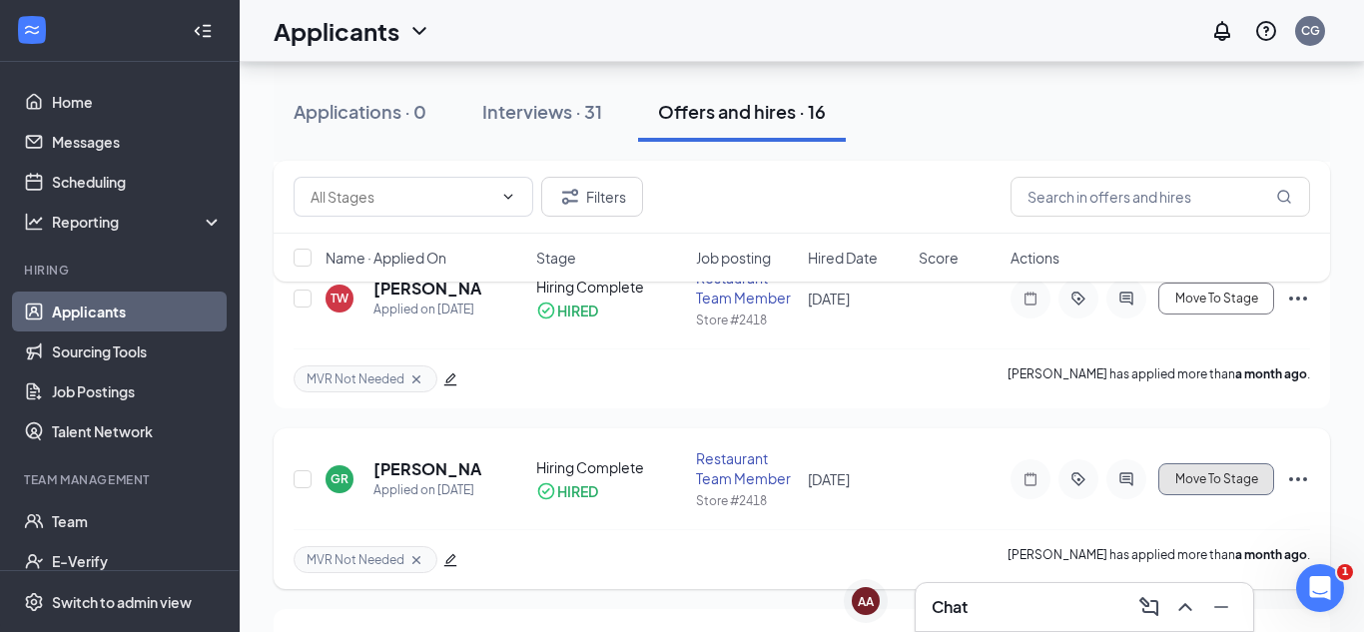
click at [1219, 468] on button "Move To Stage" at bounding box center [1216, 479] width 116 height 32
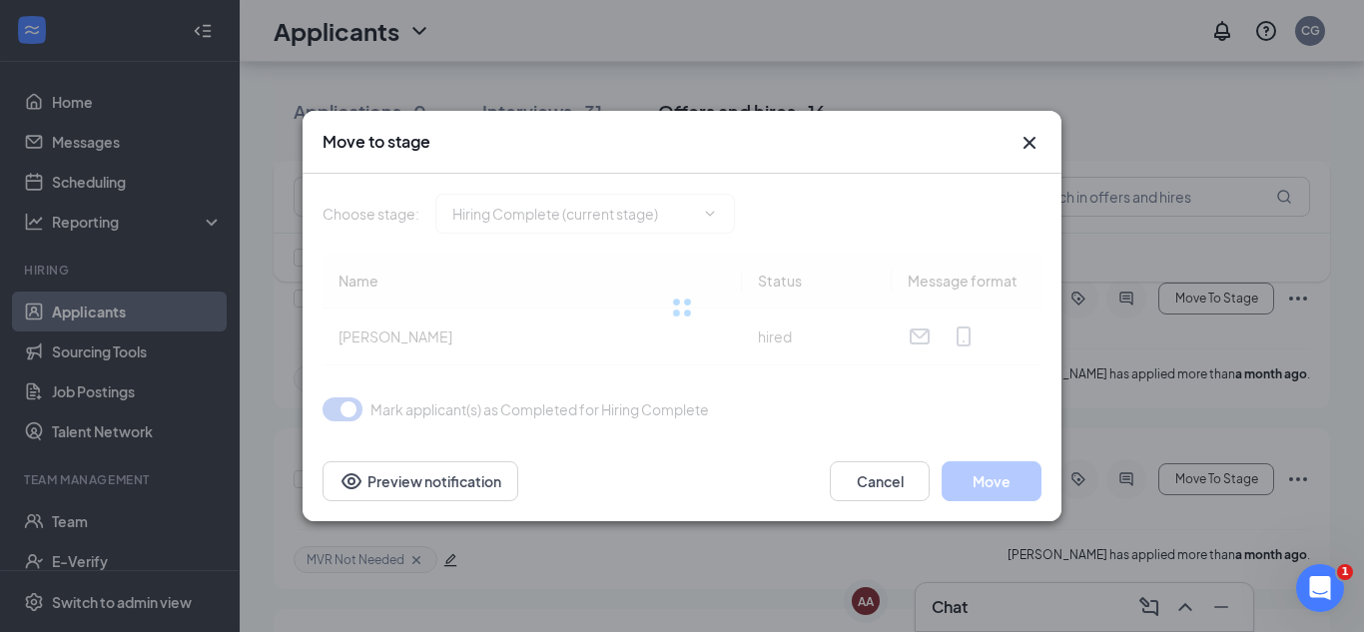
type input "Additional Questions (final stage)"
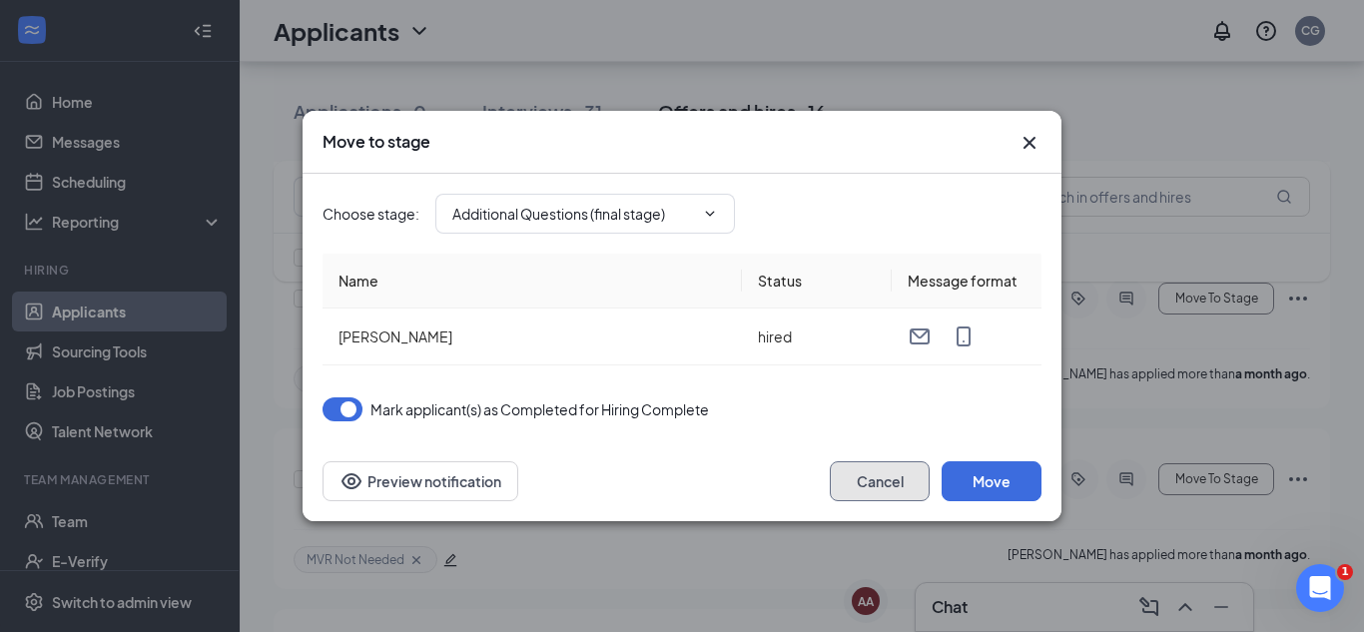
click at [854, 476] on button "Cancel" at bounding box center [880, 481] width 100 height 40
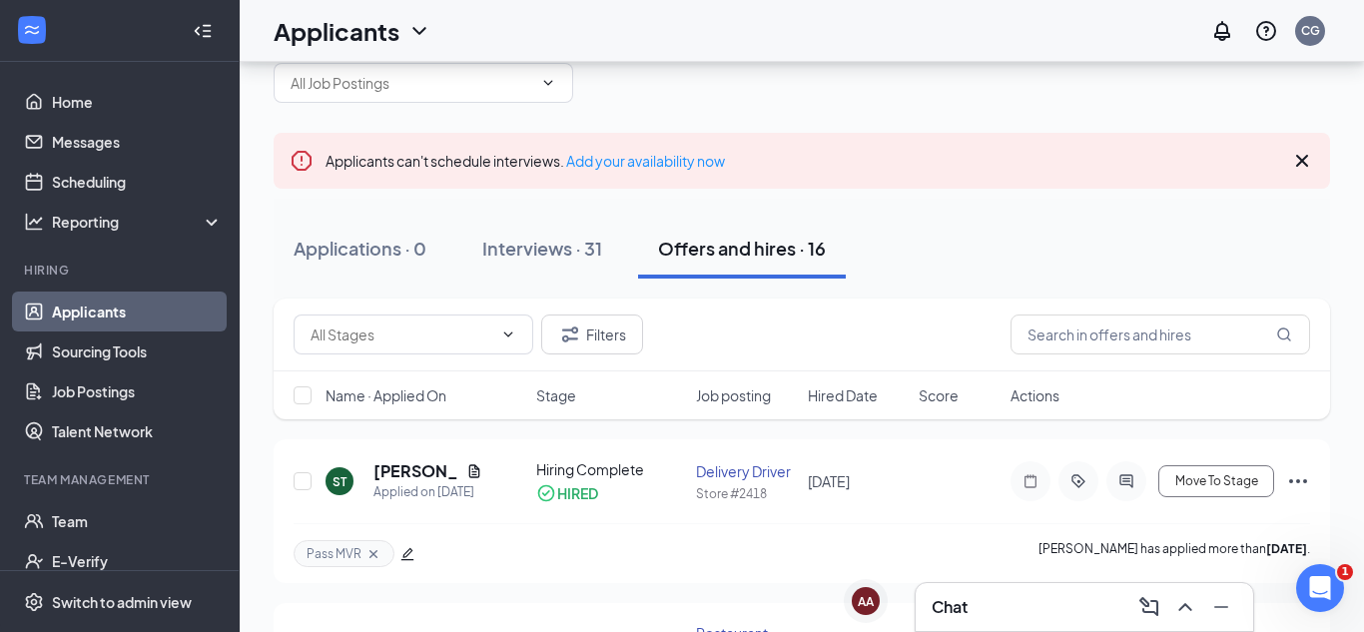
scroll to position [0, 0]
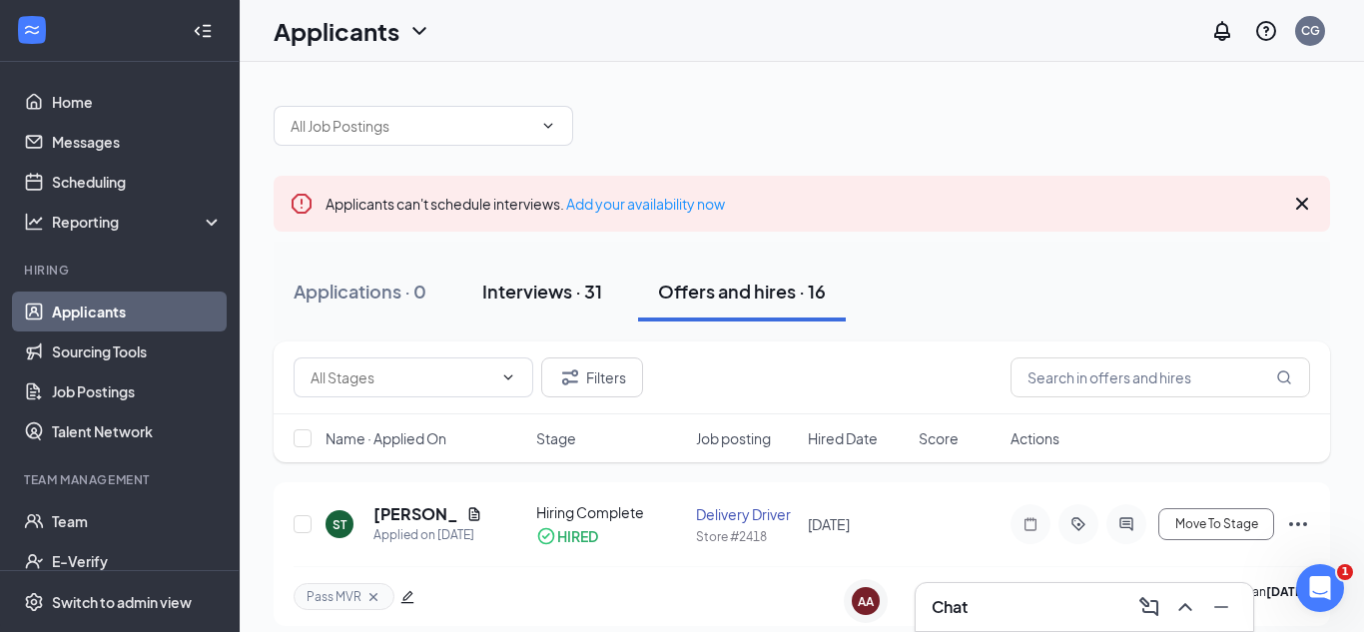
click at [580, 300] on div "Interviews · 31" at bounding box center [542, 291] width 120 height 25
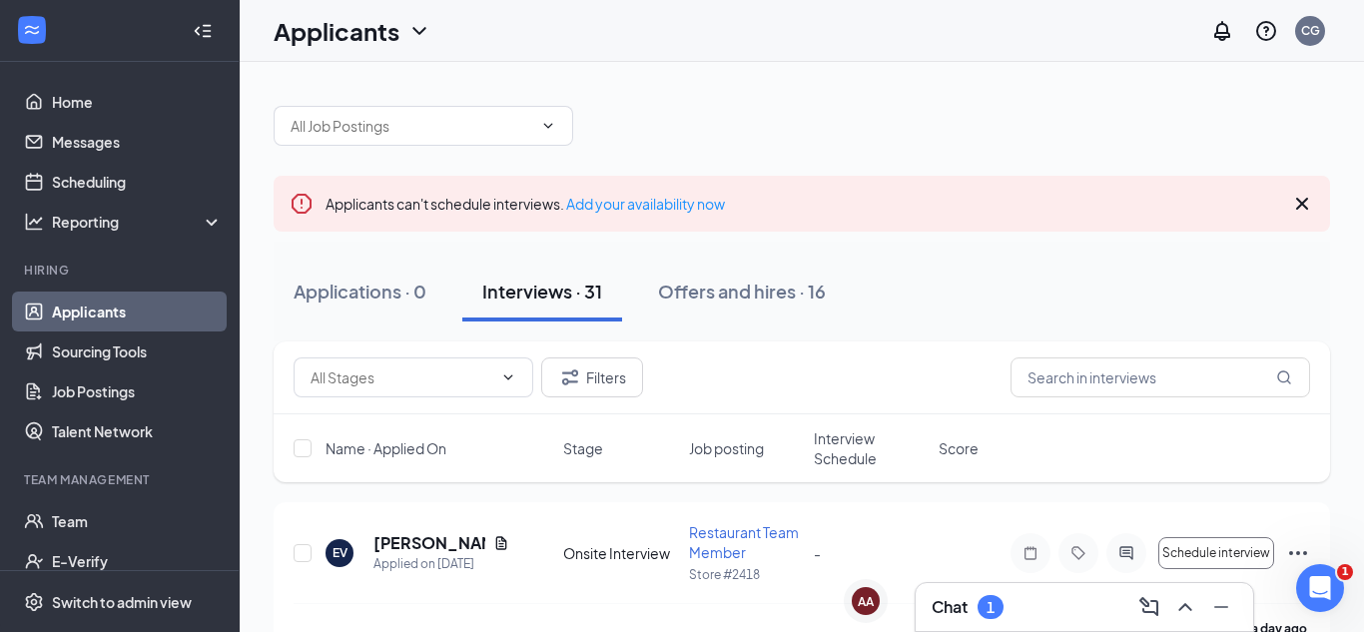
click at [951, 599] on h3 "Chat" at bounding box center [950, 607] width 36 height 22
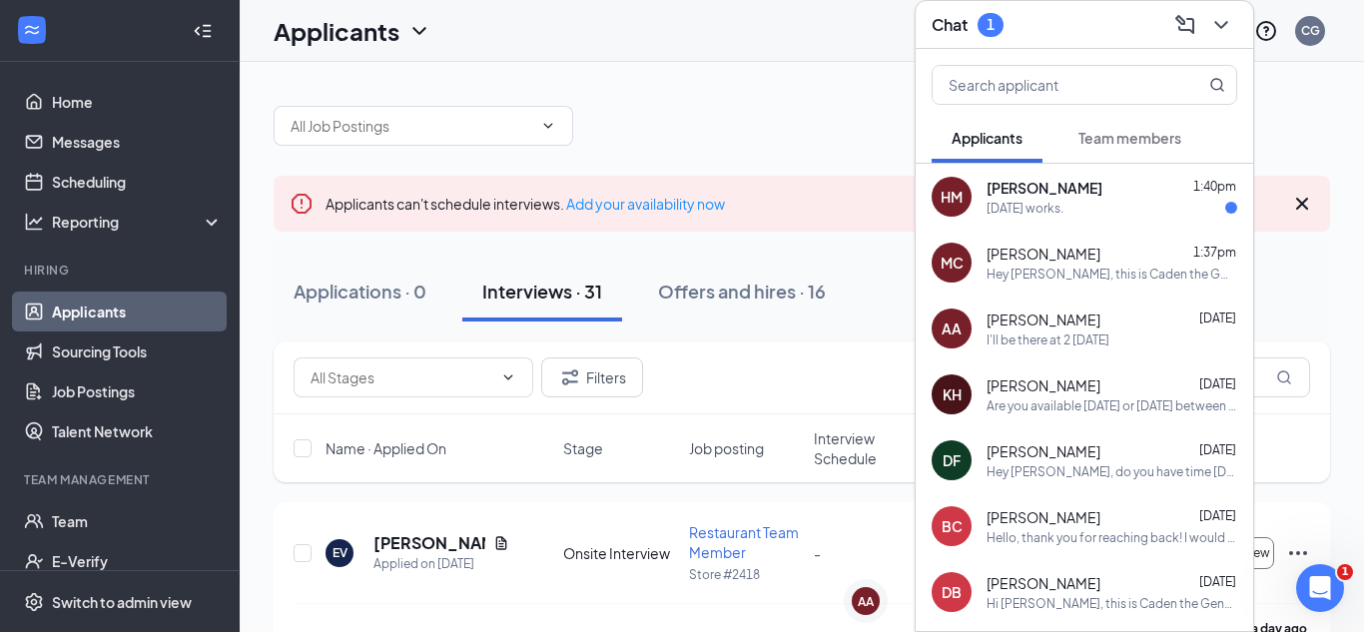
click at [1081, 205] on div "[DATE] works." at bounding box center [1112, 208] width 251 height 17
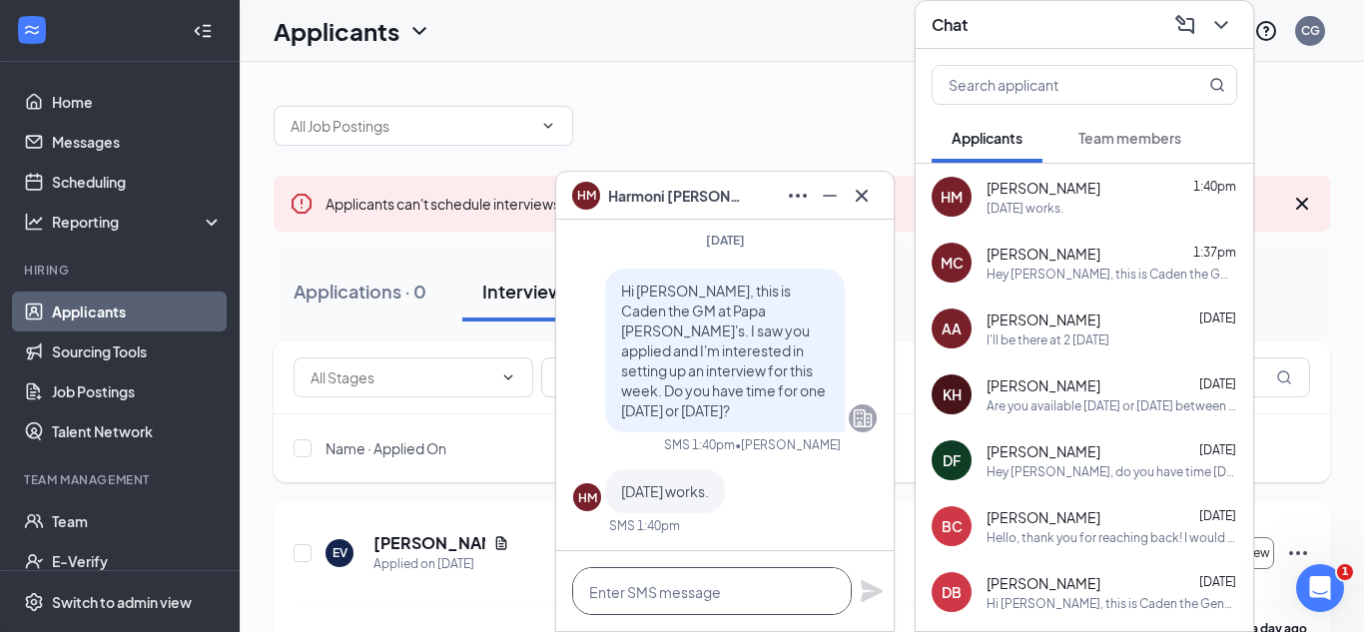
click at [701, 579] on textarea at bounding box center [712, 591] width 280 height 48
type textarea "t"
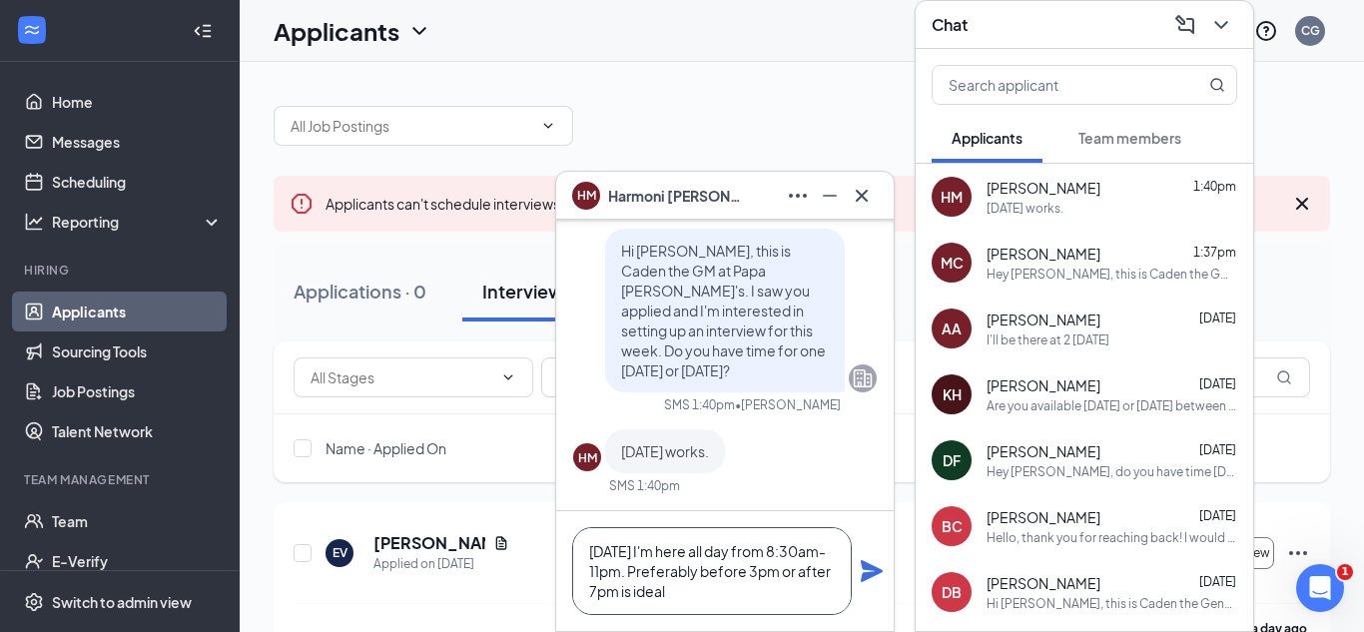
click at [681, 591] on textarea "[DATE] I'm here all day from 8:30am-11pm. Preferably before 3pm or after 7pm is…" at bounding box center [712, 571] width 280 height 88
click at [605, 601] on textarea "[DATE] I'm here all day from 8:30am-11pm. Preferably before 3pm or after 6pm is…" at bounding box center [712, 571] width 280 height 88
type textarea "[DATE] I'm here all day from 8:30am-11pm. Preferably before 4pm or after 6pm is…"
click at [873, 566] on icon "Plane" at bounding box center [872, 571] width 22 height 22
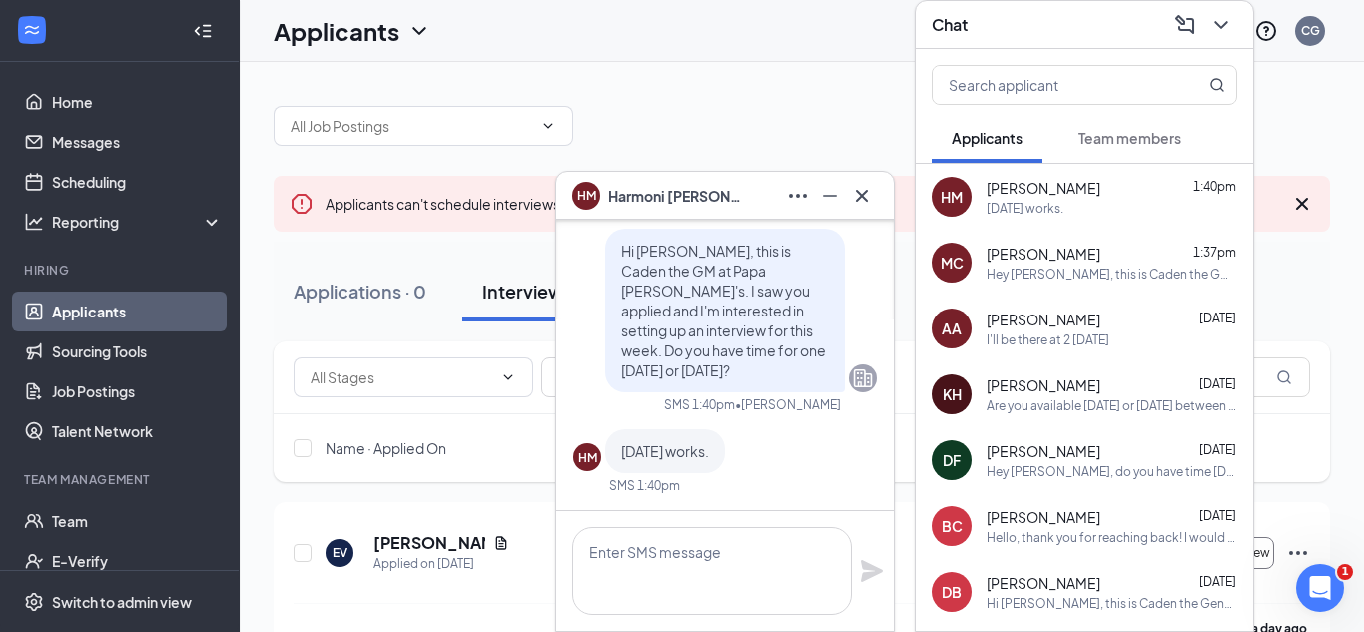
scroll to position [0, 0]
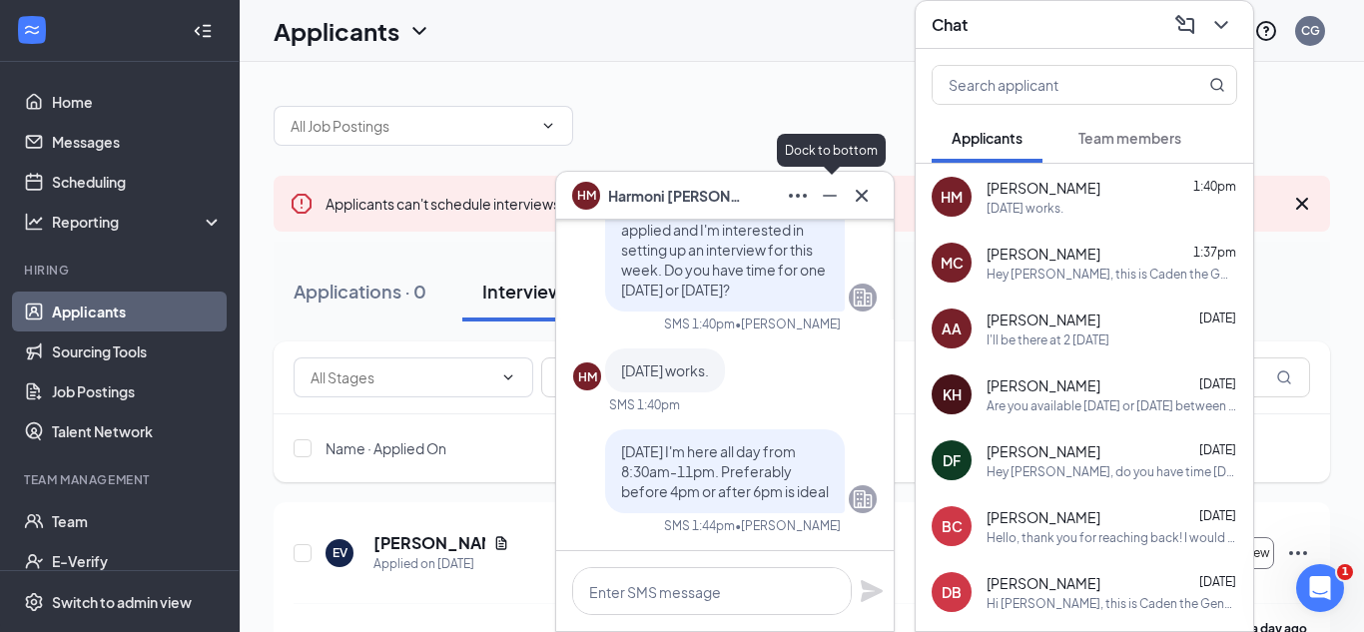
click at [831, 199] on icon "Minimize" at bounding box center [830, 196] width 24 height 24
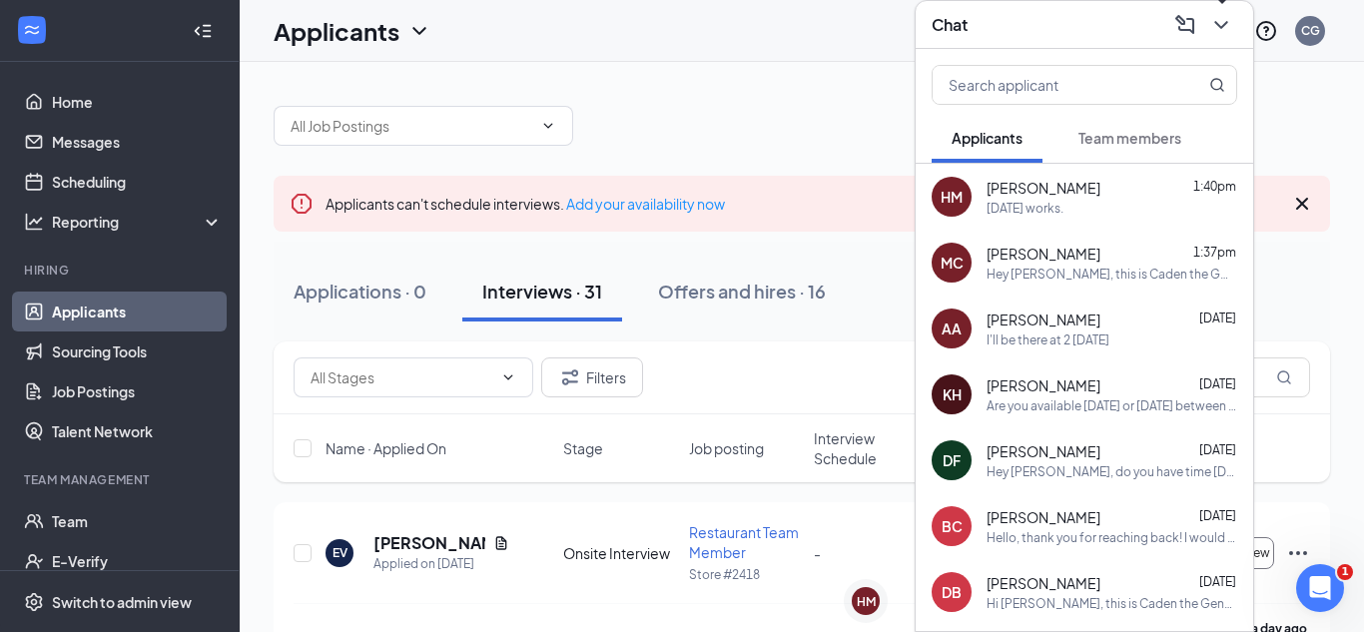
click at [1213, 33] on icon "ChevronDown" at bounding box center [1221, 25] width 24 height 24
